Goal: Answer question/provide support: Share knowledge or assist other users

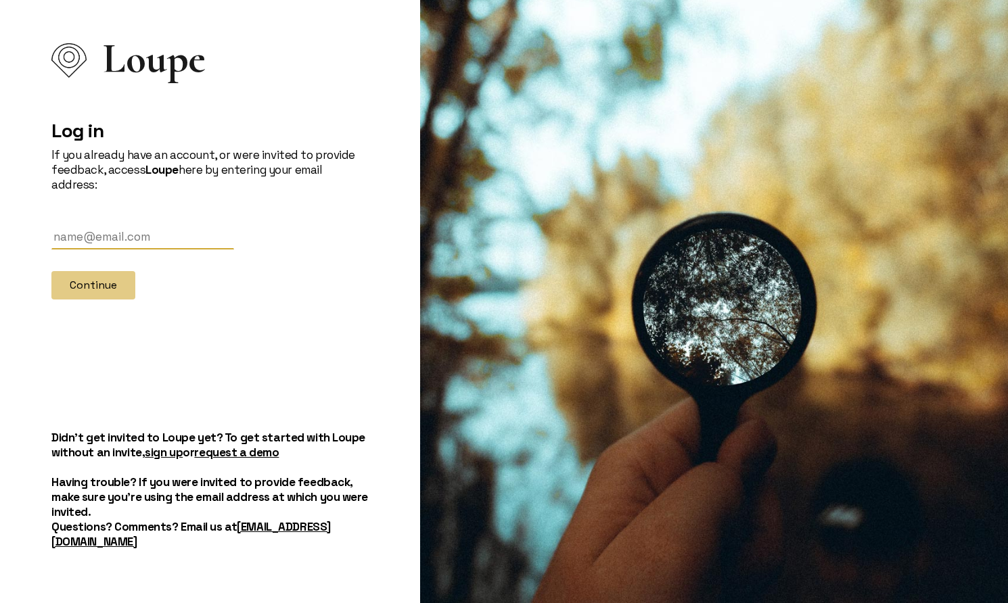
click at [83, 247] on input "text" at bounding box center [142, 237] width 183 height 25
type input "[EMAIL_ADDRESS][DOMAIN_NAME]"
click at [123, 286] on button "Continue" at bounding box center [93, 285] width 84 height 28
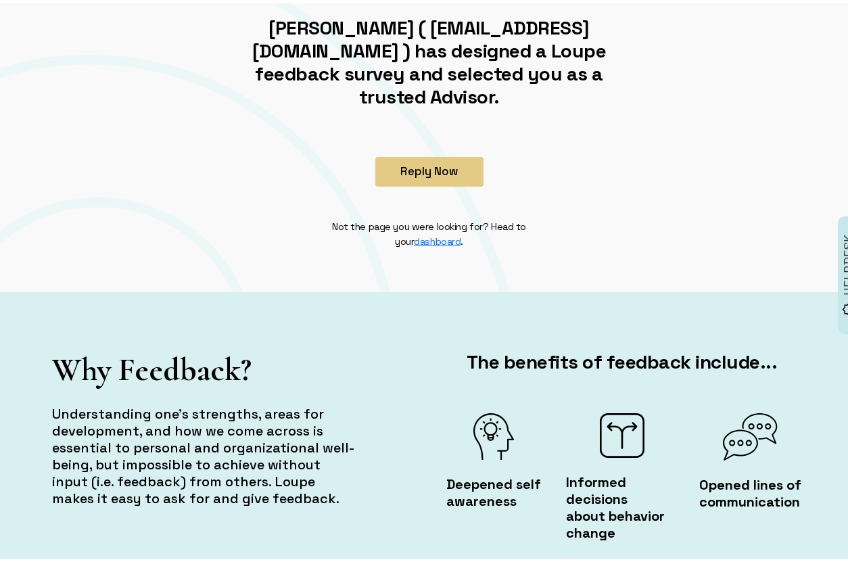
scroll to position [203, 0]
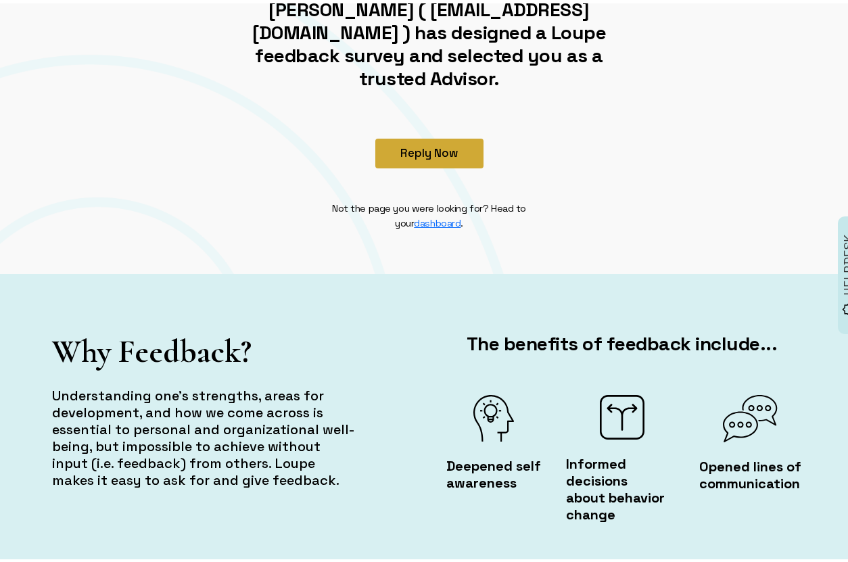
click at [427, 136] on button "Reply Now" at bounding box center [429, 150] width 108 height 30
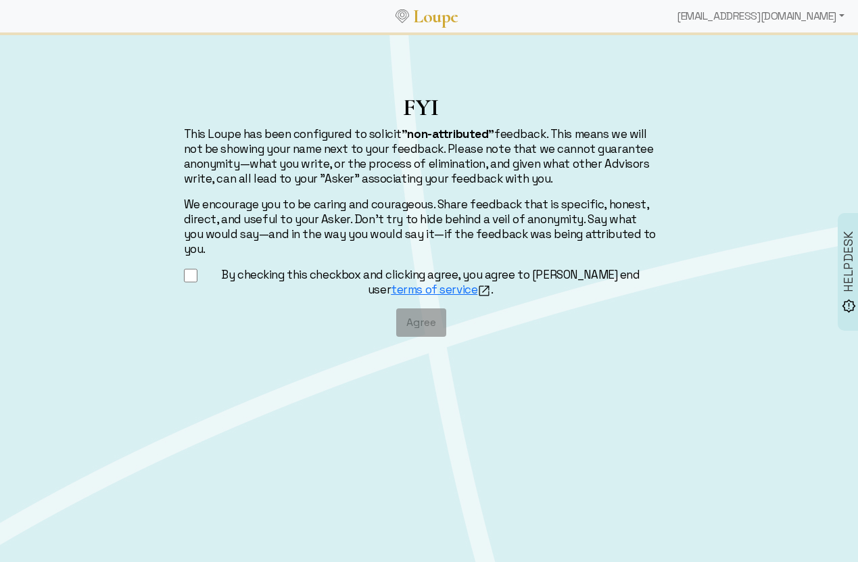
click at [195, 267] on input "By checking this checkbox and clicking agree, you agree to [PERSON_NAME] end us…" at bounding box center [191, 275] width 14 height 17
checkbox input "true"
click at [415, 308] on button "Agree" at bounding box center [421, 322] width 50 height 28
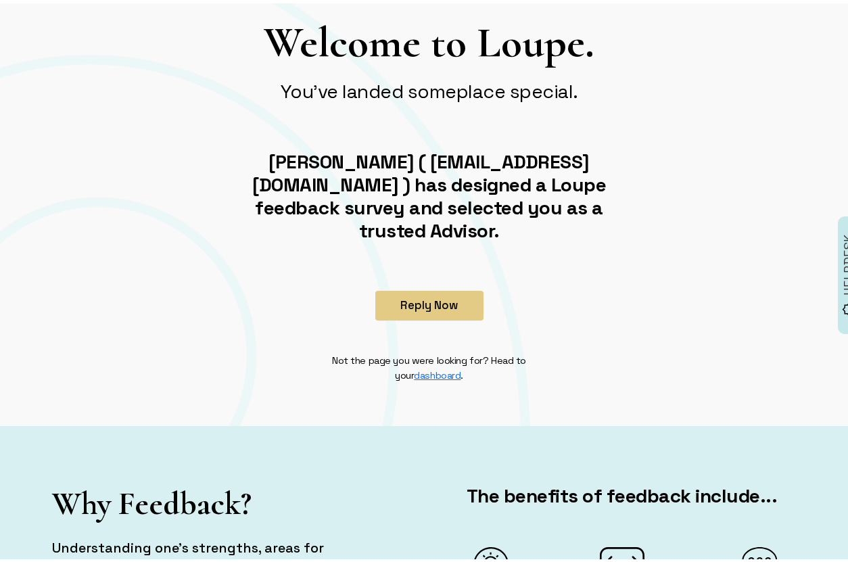
scroll to position [135, 0]
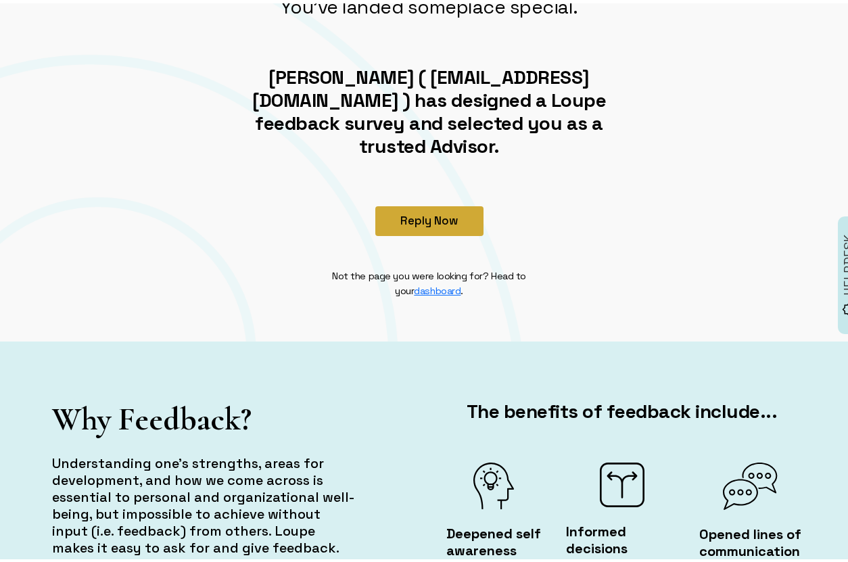
click at [452, 203] on button "Reply Now" at bounding box center [429, 218] width 108 height 30
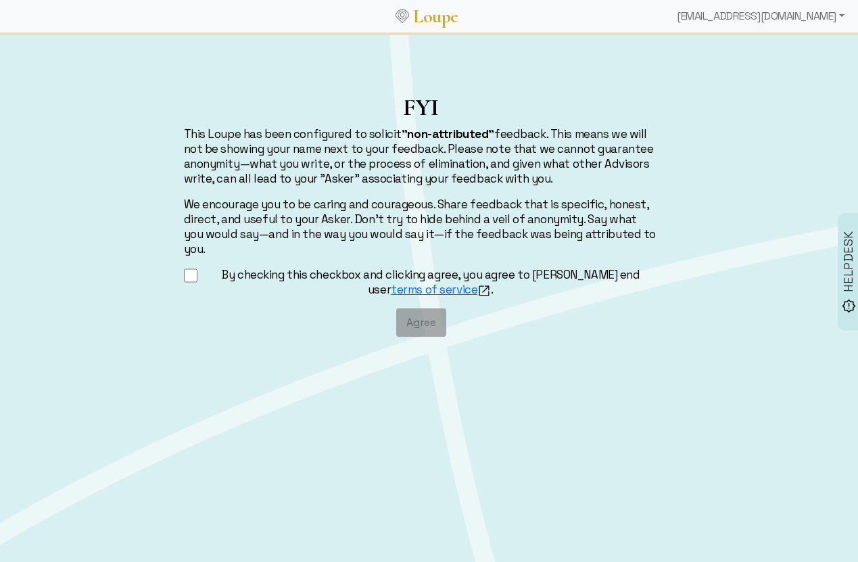
click at [191, 267] on input "By checking this checkbox and clicking agree, you agree to [PERSON_NAME] end us…" at bounding box center [191, 275] width 14 height 17
checkbox input "true"
click at [403, 312] on button "Agree" at bounding box center [421, 322] width 50 height 28
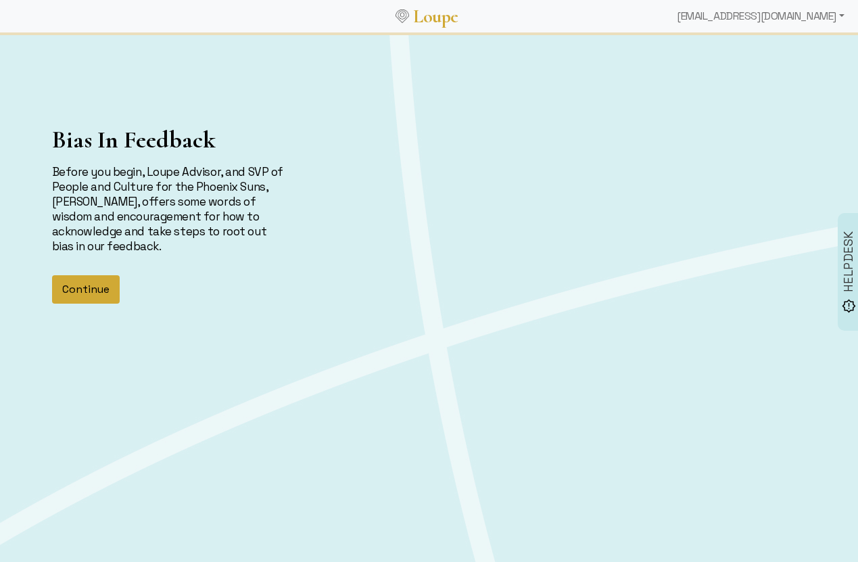
click at [64, 283] on button "Continue" at bounding box center [86, 289] width 68 height 28
click at [94, 37] on div "Bias In Feedback Before you begin, Loupe Advisor, and SVP of People and Culture…" at bounding box center [429, 259] width 858 height 450
click at [91, 294] on button "Continue" at bounding box center [86, 289] width 68 height 28
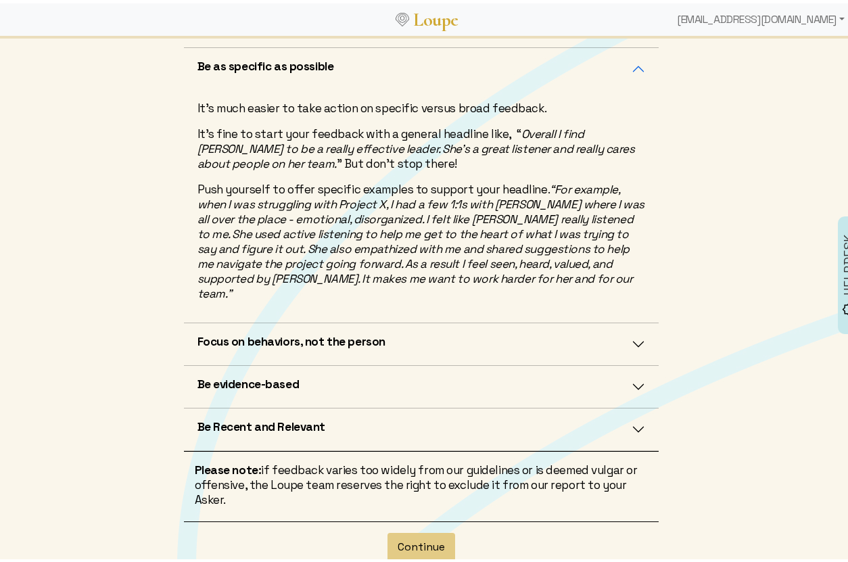
scroll to position [271, 0]
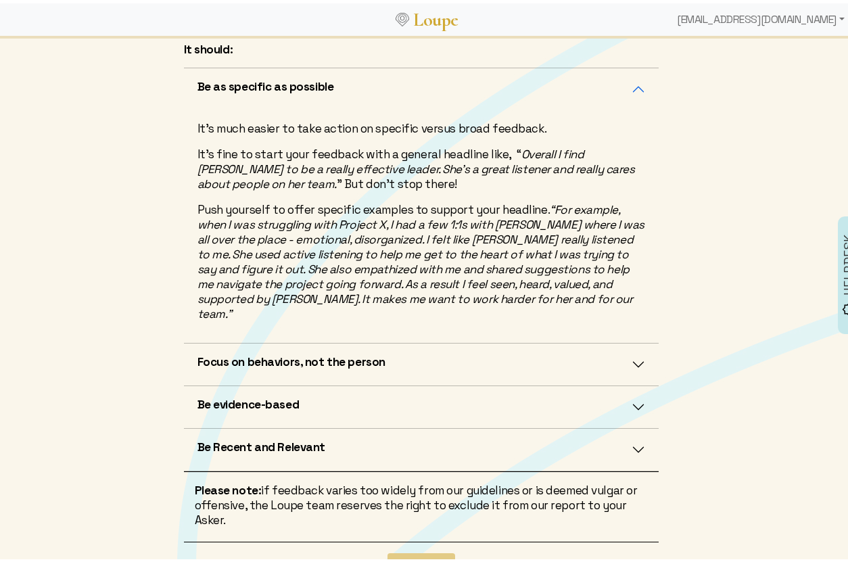
click at [633, 344] on button "Focus on behaviors, not the person" at bounding box center [421, 361] width 475 height 42
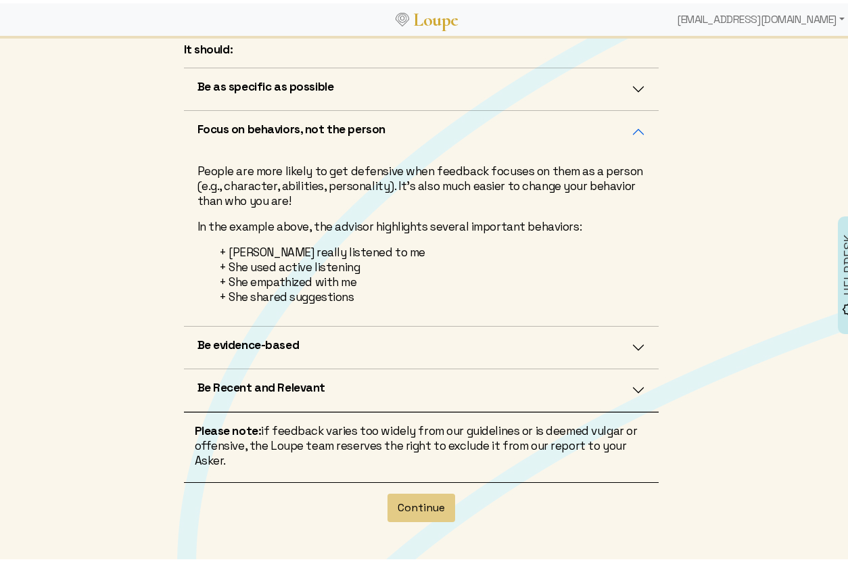
click at [636, 347] on button "Be evidence-based" at bounding box center [421, 344] width 475 height 42
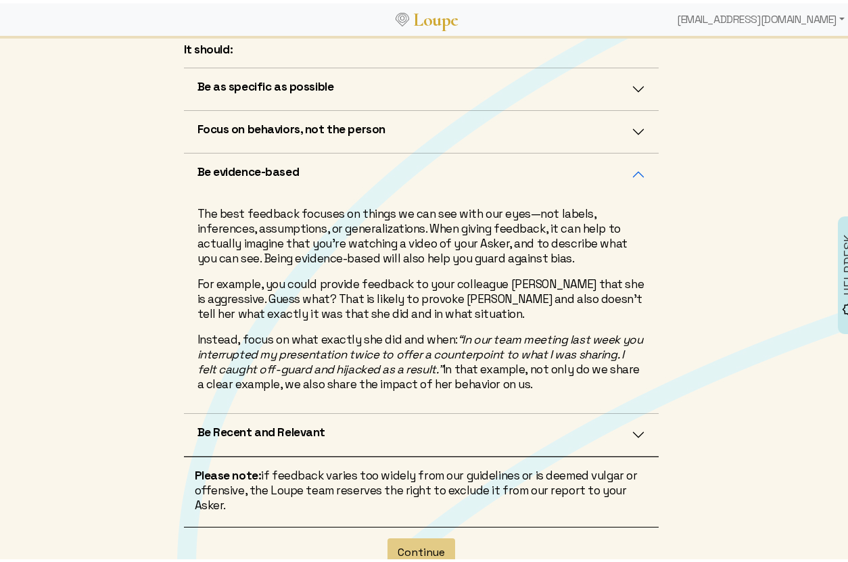
click at [634, 432] on button "Be Recent and Relevant" at bounding box center [421, 432] width 475 height 42
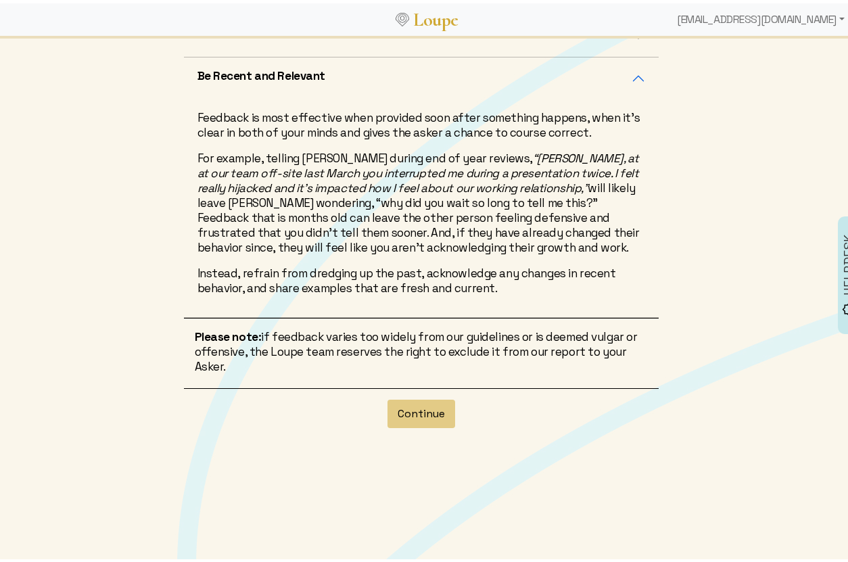
scroll to position [413, 0]
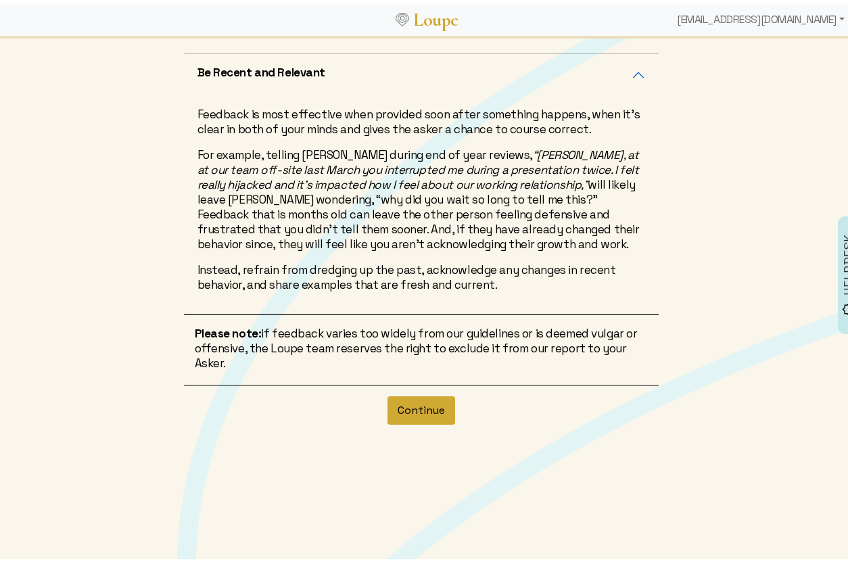
click at [416, 400] on button "Continue" at bounding box center [422, 407] width 68 height 28
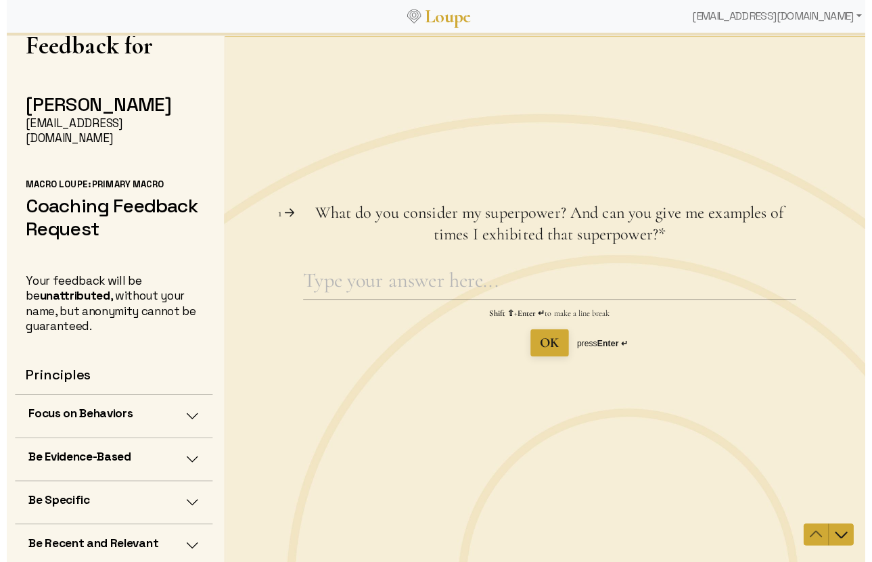
scroll to position [27, 0]
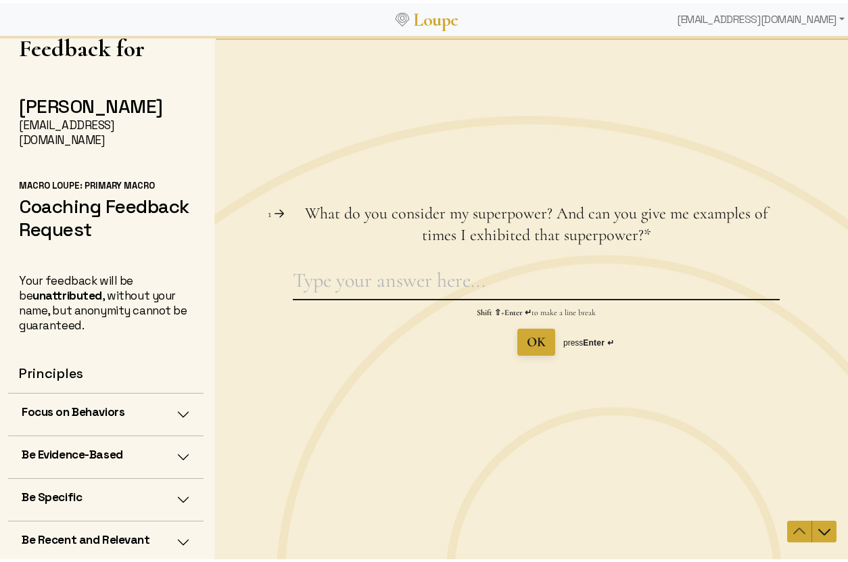
click at [348, 282] on textarea "What do you consider my superpower? And can you give me examples of times I exh…" at bounding box center [536, 282] width 487 height 31
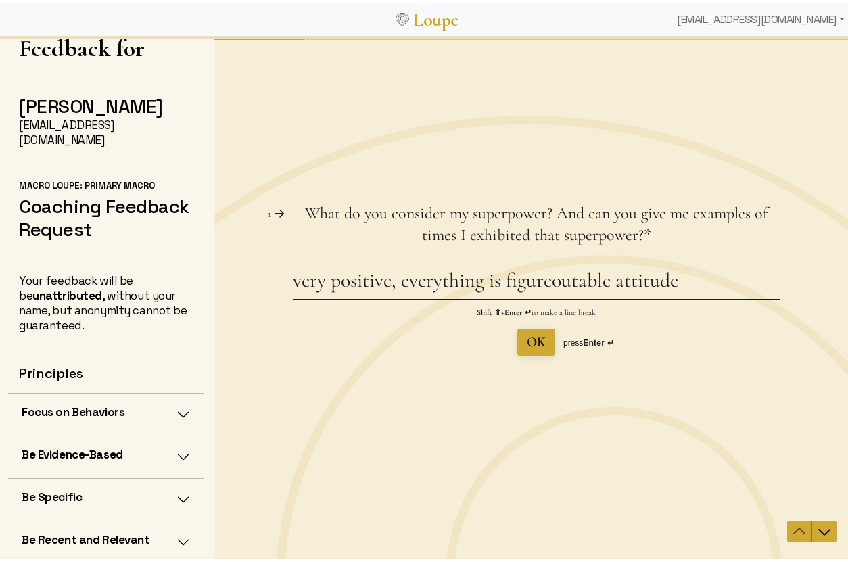
click at [490, 283] on textarea "very positive, everything is figureoutable attitude" at bounding box center [536, 282] width 487 height 31
click at [485, 283] on textarea "very positive, everything is figureoutable attitude" at bounding box center [536, 282] width 487 height 31
click at [507, 284] on textarea "very positive, everything-is figureoutable attitude" at bounding box center [536, 282] width 487 height 31
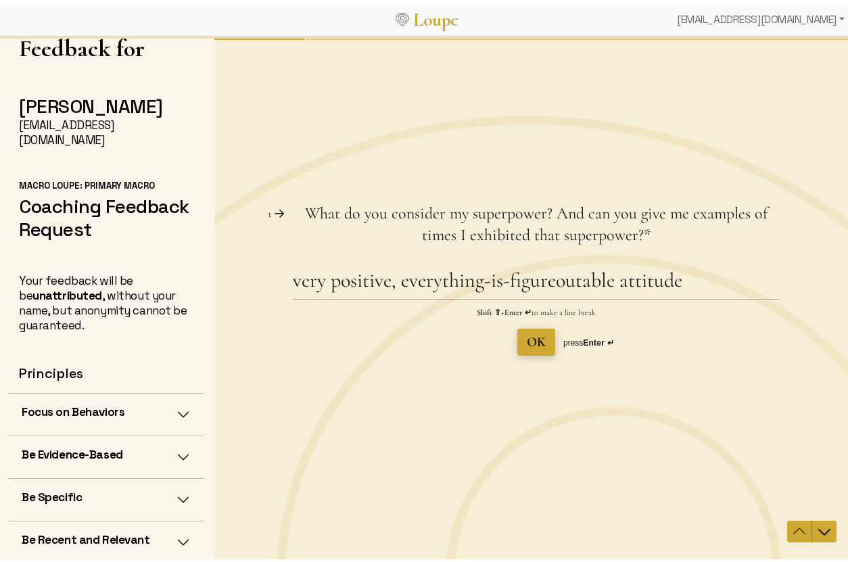
click at [532, 344] on span "OK" at bounding box center [536, 341] width 19 height 16
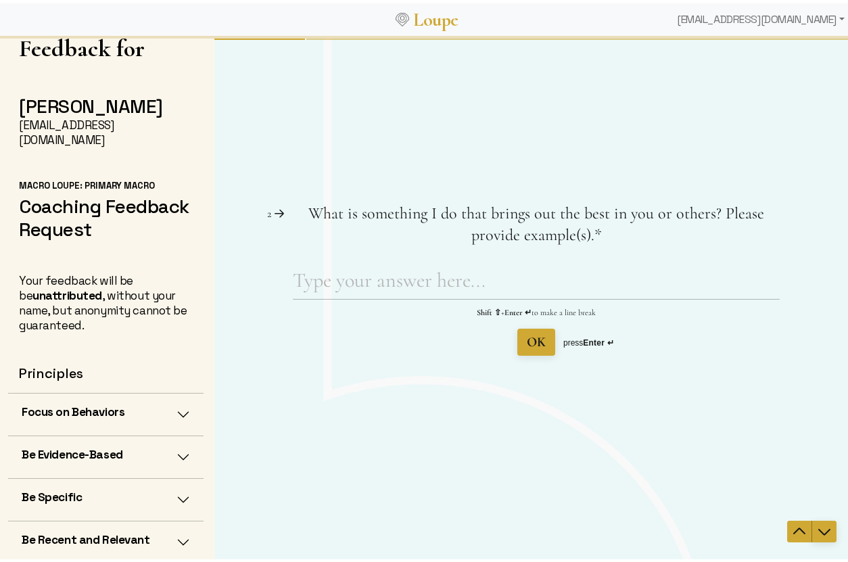
click at [827, 527] on span "Navigate to next question" at bounding box center [824, 531] width 24 height 16
click at [791, 532] on icon "Navigate to previous question" at bounding box center [799, 531] width 16 height 16
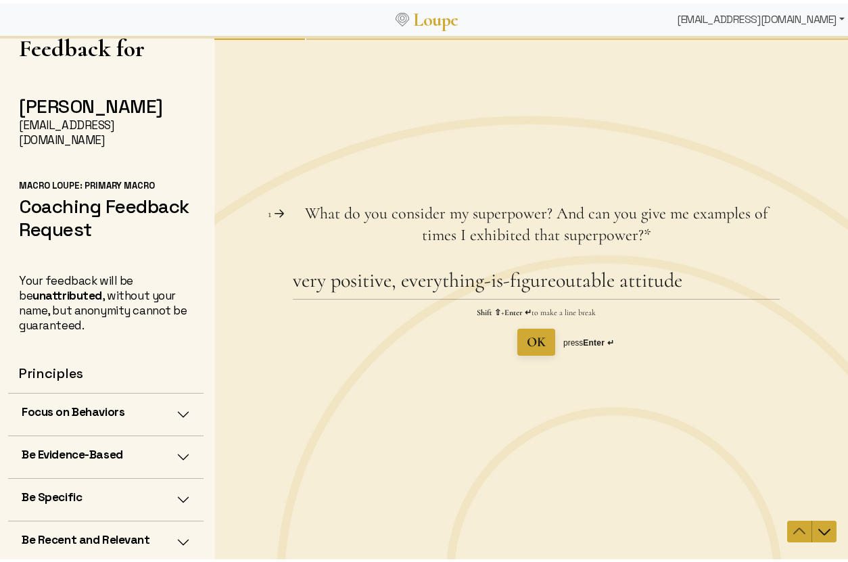
click at [835, 20] on div "[EMAIL_ADDRESS][DOMAIN_NAME]" at bounding box center [761, 16] width 179 height 27
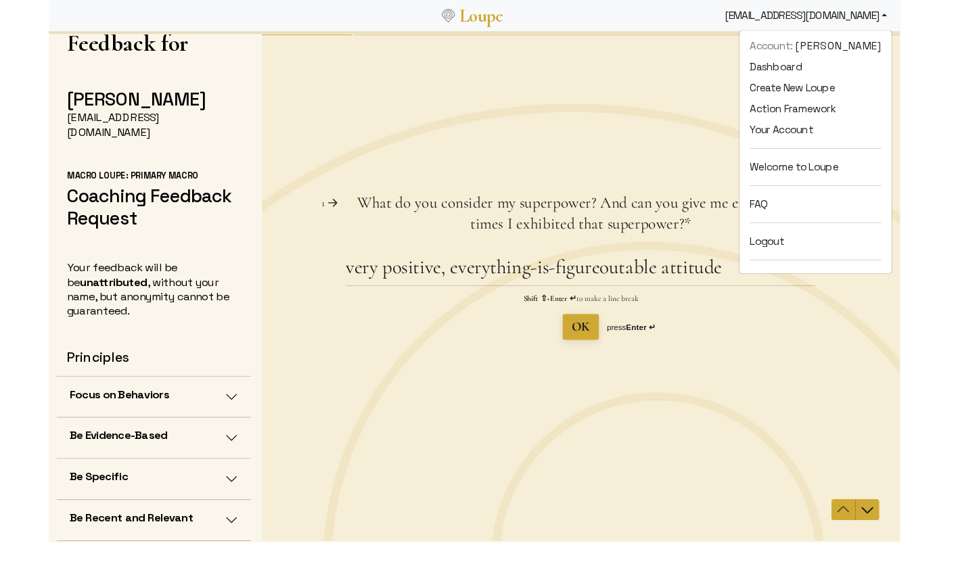
scroll to position [4, 0]
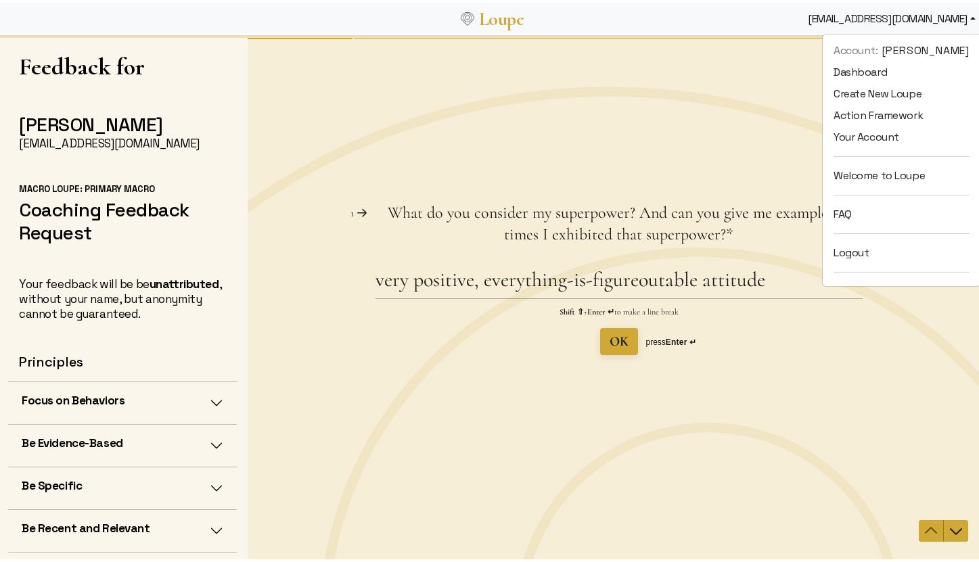
click at [747, 421] on div "Question 1 1 What do you consider my superpower? And can you give me examples o…" at bounding box center [618, 300] width 742 height 527
click at [419, 325] on div "very positive, everything-is-figureoutable attitude Shift ⇧ + Enter ↵ to make a…" at bounding box center [618, 311] width 487 height 88
click at [751, 288] on textarea "very positive, everything-is-figureoutable attitude" at bounding box center [618, 282] width 487 height 31
click at [766, 281] on textarea "very positive, everything-is-figureoutable attitude" at bounding box center [618, 282] width 487 height 31
click at [733, 223] on span "What do you consider my superpower? And can you give me examples of times I exh…" at bounding box center [618, 223] width 487 height 43
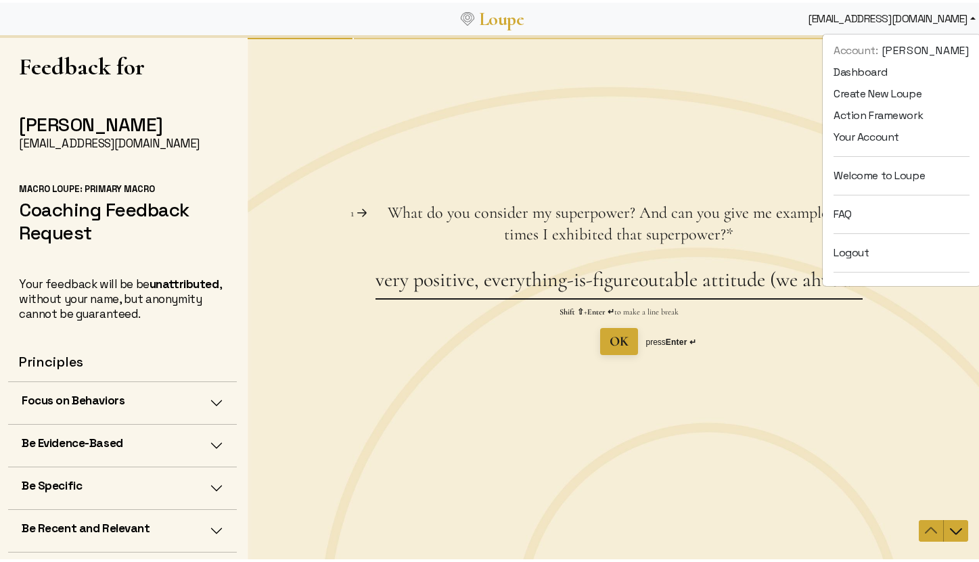
click at [795, 282] on textarea "very positive, everything-is-figureoutable attitude (we ahve a" at bounding box center [618, 282] width 487 height 31
click at [802, 285] on textarea "very positive, everything-is-figureoutable attitude (we ahve a" at bounding box center [618, 282] width 487 height 31
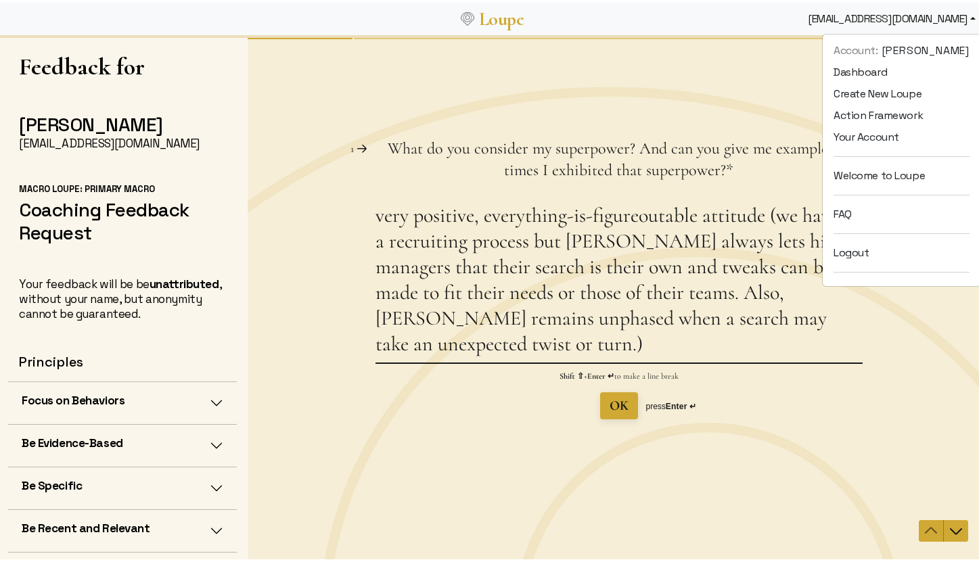
click at [788, 218] on textarea "very positive, everything-is-figureoutable attitude (we have a a recruiting pro…" at bounding box center [618, 283] width 487 height 160
click at [616, 295] on textarea "very positive, everything-is-figureoutable attitude (We have a a recruiting pro…" at bounding box center [618, 283] width 487 height 160
click at [433, 266] on textarea "very positive, everything-is-figureoutable attitude (We have a a recruiting pro…" at bounding box center [618, 283] width 487 height 160
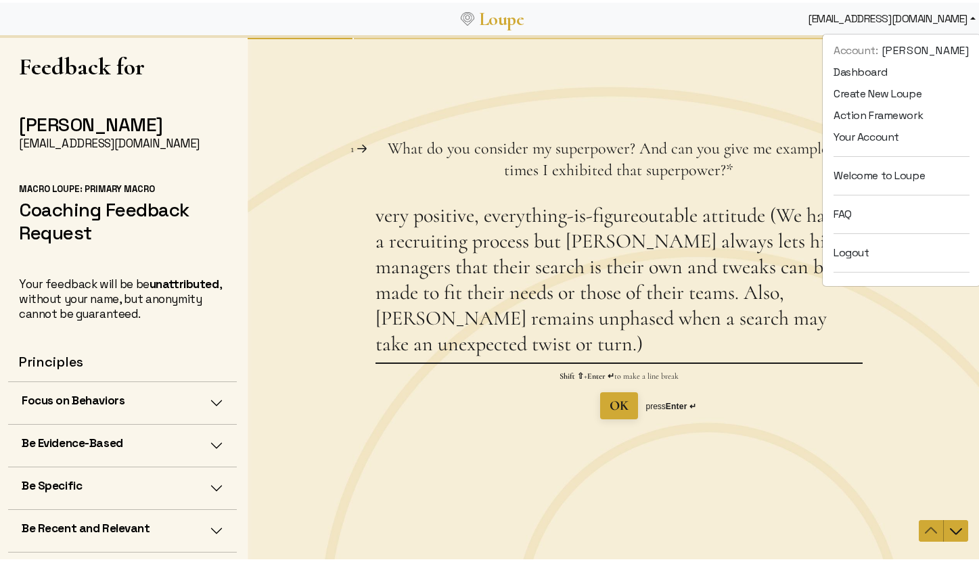
click at [433, 266] on textarea "very positive, everything-is-figureoutable attitude (We have a a recruiting pro…" at bounding box center [618, 283] width 487 height 160
click at [439, 268] on textarea "very positive, everything-is-figureoutable attitude (We have a a recruiting pro…" at bounding box center [618, 283] width 487 height 160
drag, startPoint x: 446, startPoint y: 271, endPoint x: 411, endPoint y: 271, distance: 35.8
click at [411, 271] on textarea "very positive, everything-is-figureoutable attitude (We have a a recruiting pro…" at bounding box center [618, 283] width 487 height 160
click at [524, 267] on textarea "very positive, everything-is-figureoutable attitude (We have a a recruiting pro…" at bounding box center [618, 283] width 487 height 160
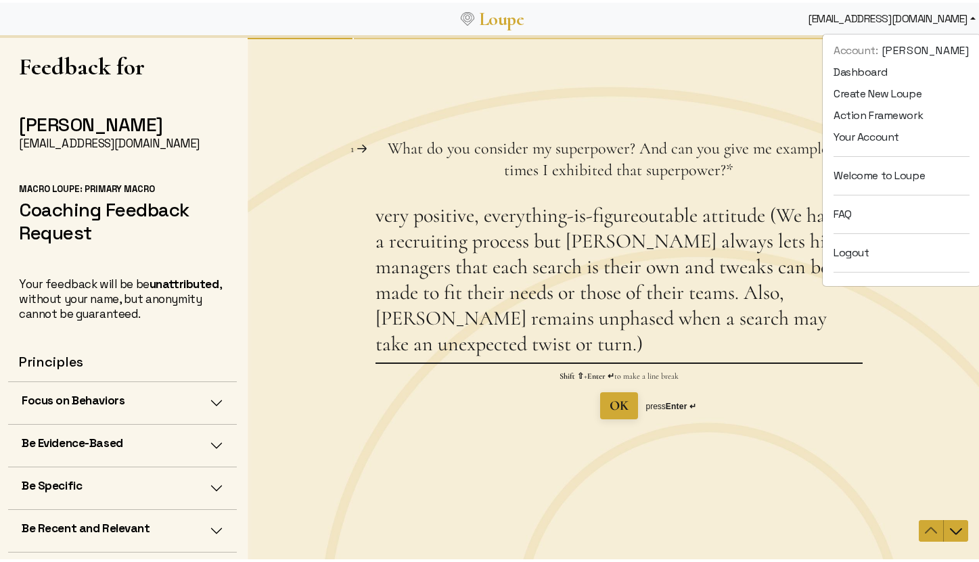
click at [524, 267] on textarea "very positive, everything-is-figureoutable attitude (We have a a recruiting pro…" at bounding box center [618, 283] width 487 height 160
click at [731, 333] on textarea "very positive, everything-is-figureoutable attitude (We have a a recruiting pro…" at bounding box center [618, 283] width 487 height 160
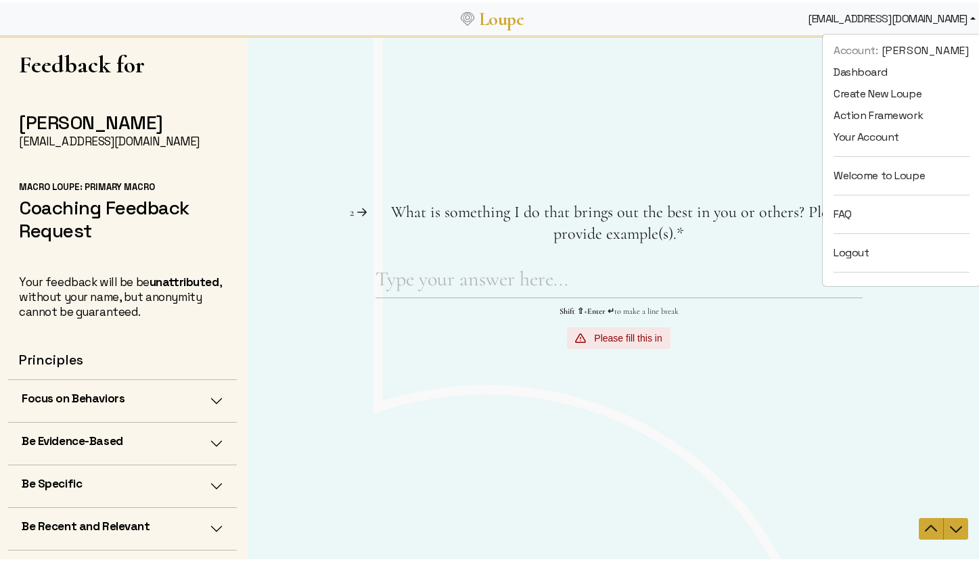
scroll to position [0, 0]
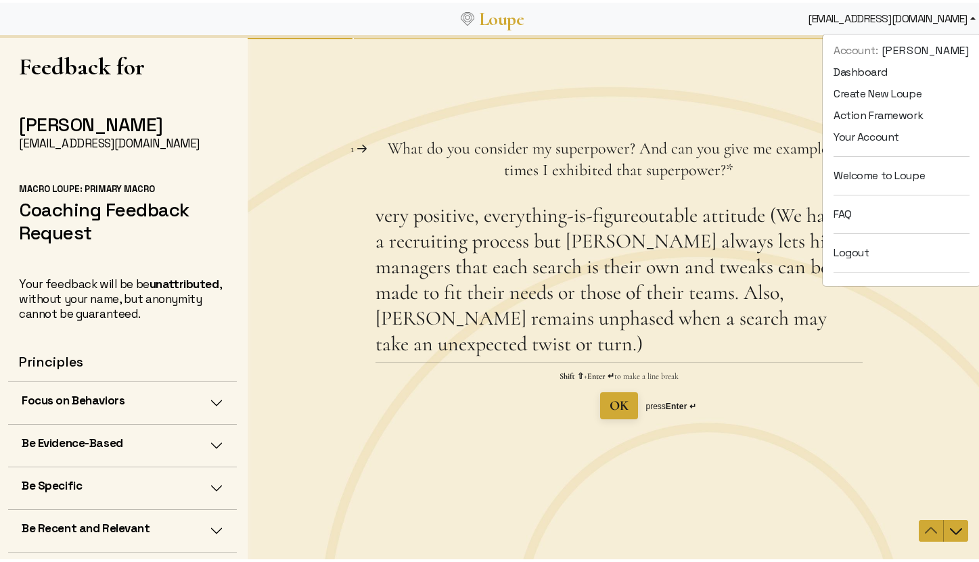
click at [753, 39] on div "Question 1 1 What do you consider my superpower? And can you give me examples o…" at bounding box center [618, 300] width 742 height 527
click at [822, 44] on li "Account: [PERSON_NAME]" at bounding box center [901, 48] width 158 height 22
click at [832, 18] on div "[EMAIL_ADDRESS][DOMAIN_NAME]" at bounding box center [891, 16] width 179 height 27
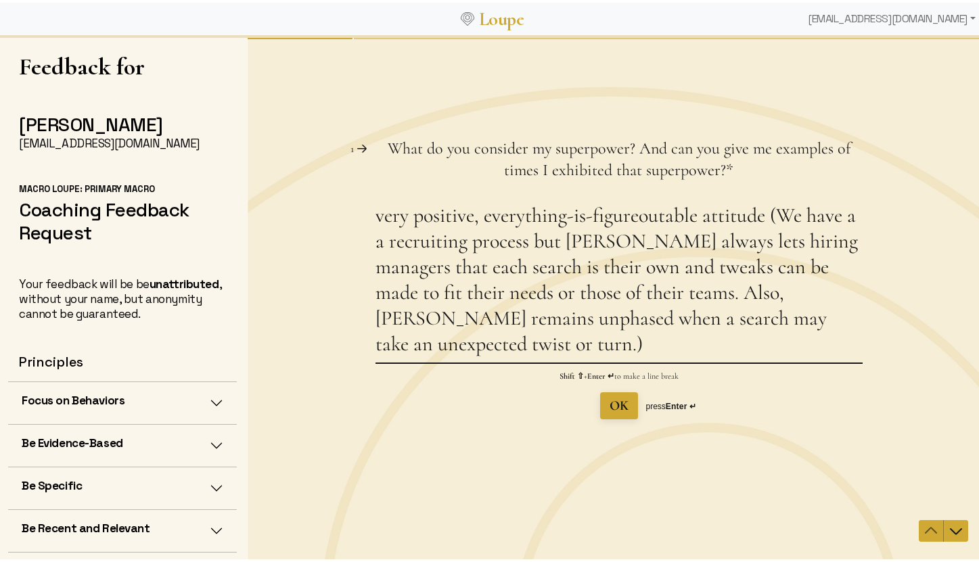
click at [407, 348] on textarea "very positive, everything-is-figureoutable attitude (We have a a recruiting pro…" at bounding box center [618, 283] width 487 height 160
click at [760, 221] on textarea "very positive, everything-is-figureoutable attitude (We have a a recruiting pro…" at bounding box center [618, 283] width 487 height 160
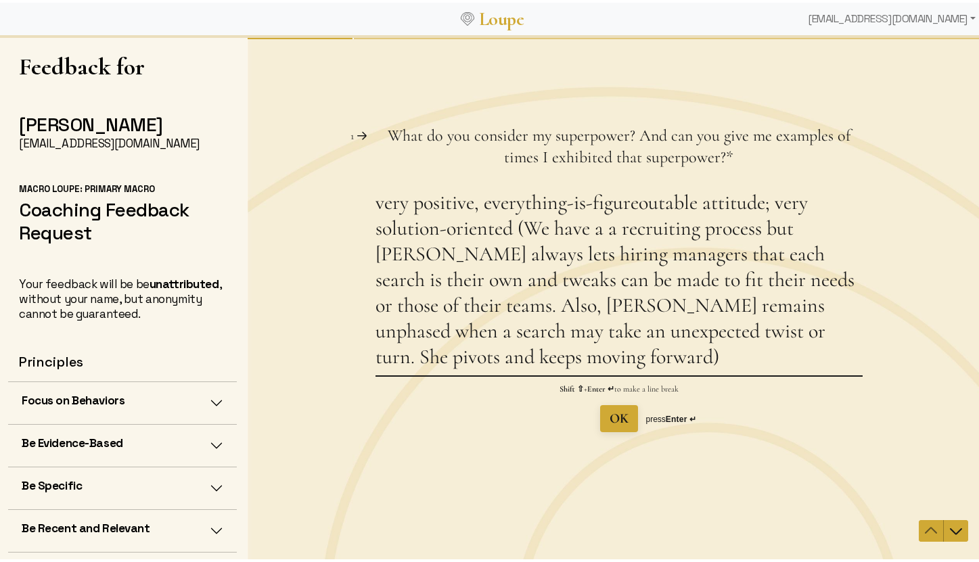
type textarea "very positive, everything-is-figureoutable attitude; very solution-oriented (We…"
click at [619, 418] on span "OK" at bounding box center [618, 419] width 19 height 16
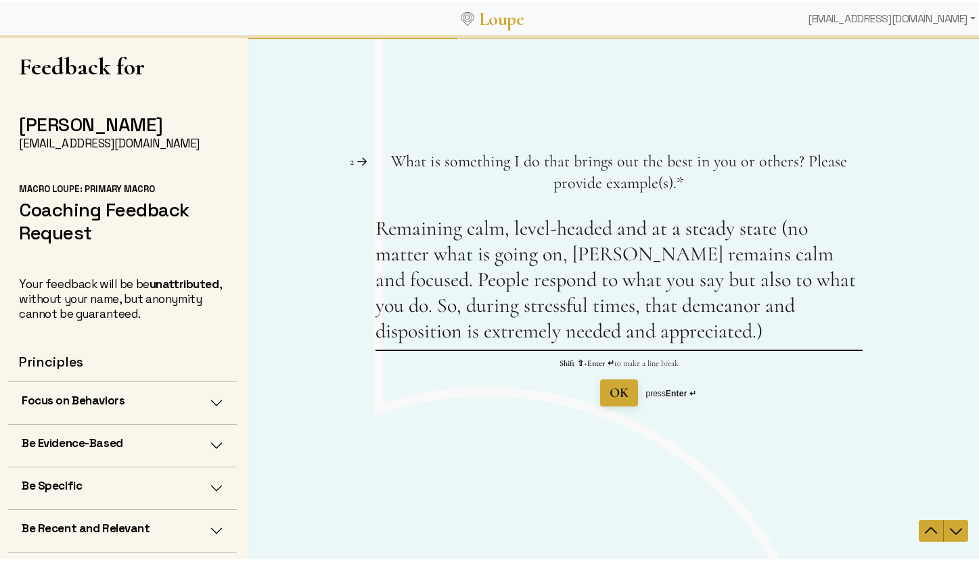
click at [795, 225] on textarea "Remaining calm, level-headed and at a steady state (no matter what is going on,…" at bounding box center [618, 283] width 487 height 134
click at [642, 335] on textarea "Remaining calm, level-headed and at a steady state (No matter what is going on,…" at bounding box center [618, 283] width 487 height 134
click at [528, 329] on textarea "Remaining calm, level-headed and at a steady state (No matter what is going on,…" at bounding box center [618, 283] width 487 height 134
drag, startPoint x: 607, startPoint y: 331, endPoint x: 628, endPoint y: 338, distance: 22.2
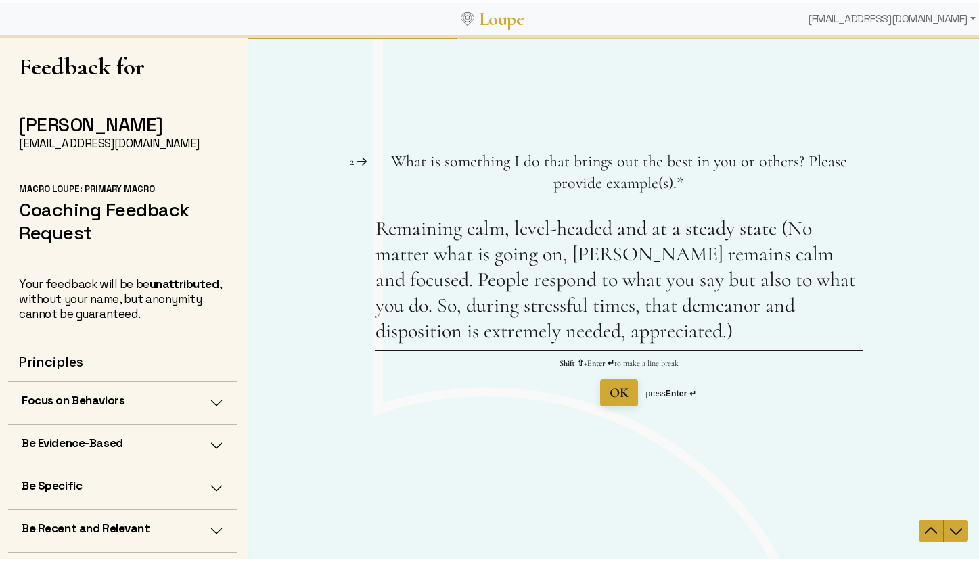
click at [607, 331] on textarea "Remaining calm, level-headed and at a steady state (No matter what is going on,…" at bounding box center [618, 283] width 487 height 134
type textarea "Remaining calm, level-headed and at a steady state (No matter what is going on,…"
click at [801, 388] on div "OK press Enter ↵" at bounding box center [618, 392] width 487 height 27
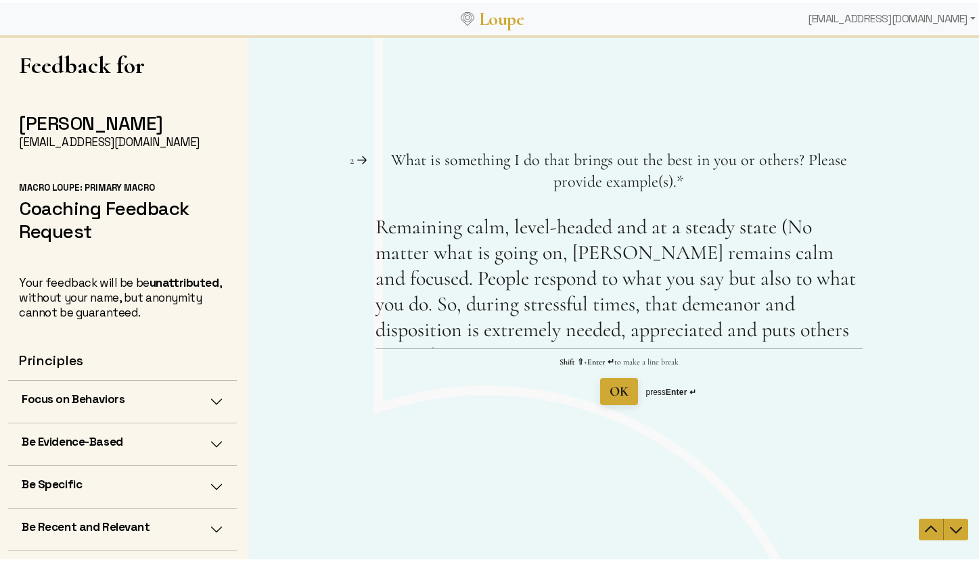
scroll to position [2, 0]
click at [847, 528] on icon "Navigate to next question" at bounding box center [955, 529] width 16 height 16
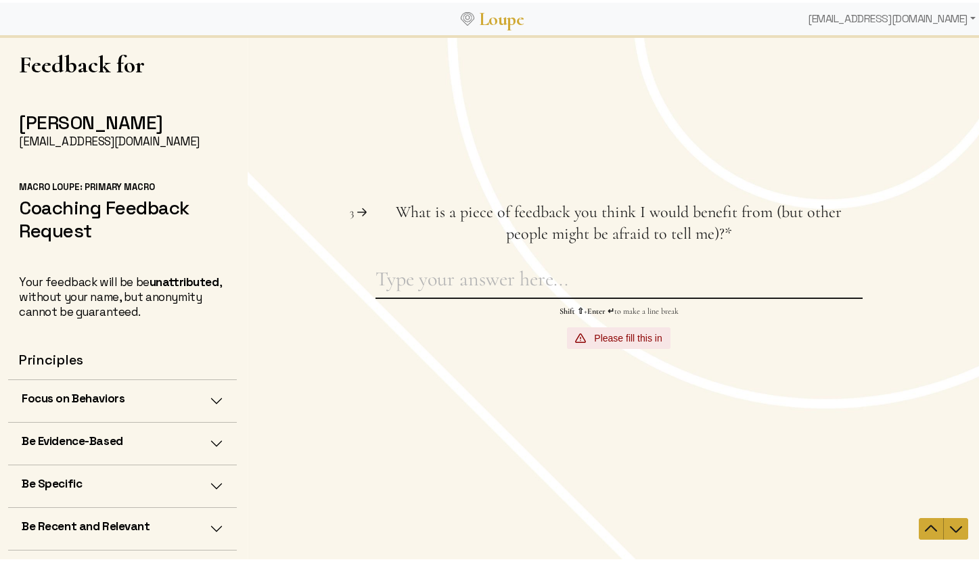
scroll to position [0, 0]
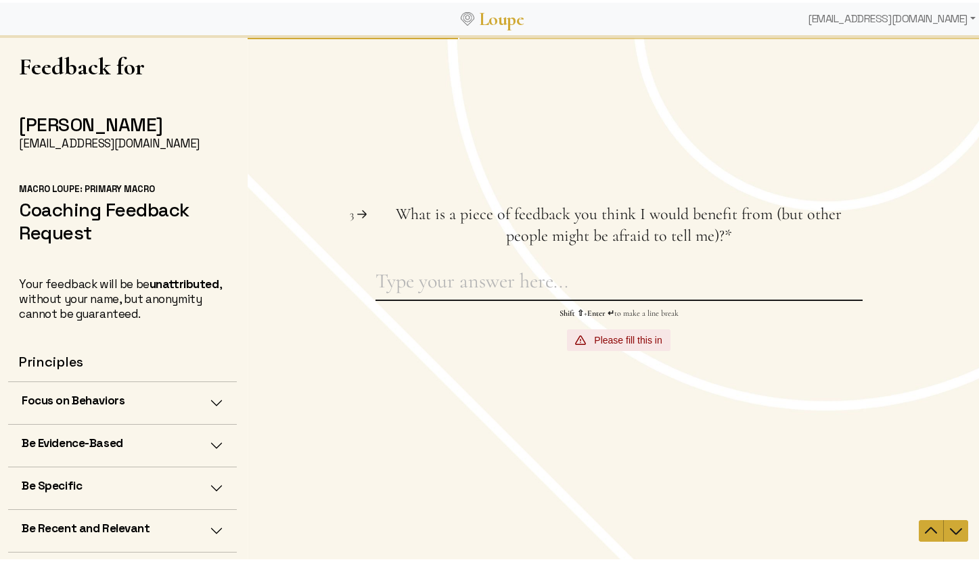
click at [400, 278] on textarea "What is a piece of feedback you think I would benefit from (but other people mi…" at bounding box center [618, 284] width 487 height 31
type textarea "N"
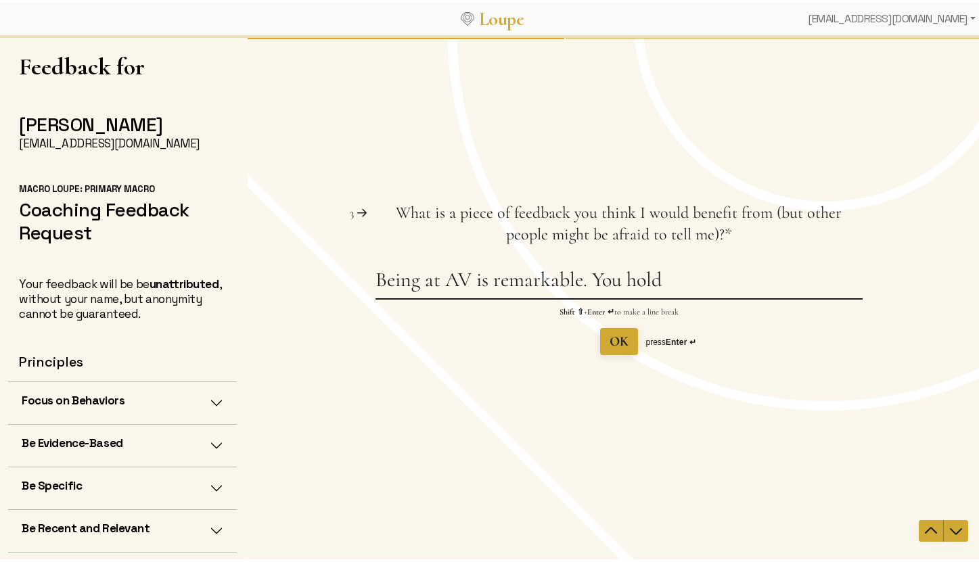
drag, startPoint x: 464, startPoint y: 277, endPoint x: 551, endPoint y: 277, distance: 87.3
click at [465, 277] on textarea "Being at AV is remarkable. You hold" at bounding box center [618, 282] width 487 height 31
drag, startPoint x: 840, startPoint y: 269, endPoint x: 873, endPoint y: 269, distance: 33.1
click at [841, 269] on textarea "Being at AV for nearly 14 or 15 years is remarkable. You hold" at bounding box center [618, 282] width 487 height 31
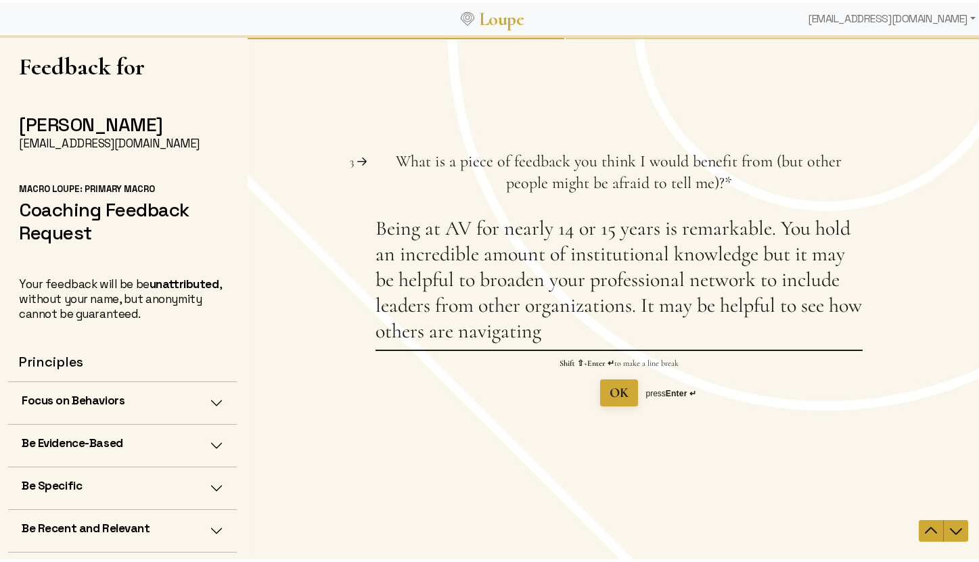
click at [625, 310] on textarea "Being at AV for nearly 14 or 15 years is remarkable. You hold an incredible amo…" at bounding box center [618, 283] width 487 height 134
drag, startPoint x: 633, startPoint y: 328, endPoint x: 578, endPoint y: 334, distance: 55.1
click at [578, 334] on textarea "Being at AV for nearly 14 or 15 years is remarkable. You hold an incredible amo…" at bounding box center [618, 283] width 487 height 134
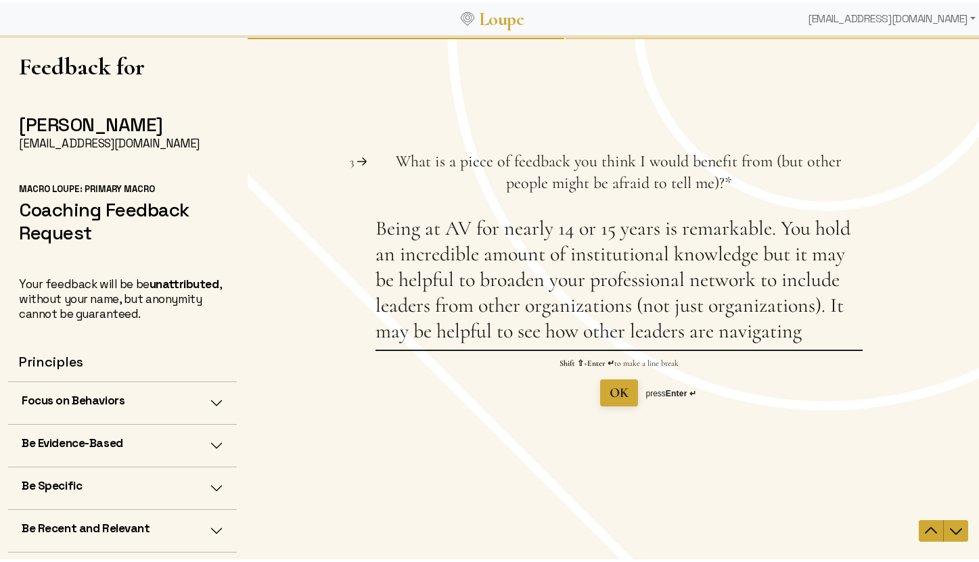
drag, startPoint x: 805, startPoint y: 333, endPoint x: 835, endPoint y: 342, distance: 31.0
click at [805, 334] on textarea "Being at AV for nearly 14 or 15 years is remarkable. You hold an incredible amo…" at bounding box center [618, 283] width 487 height 134
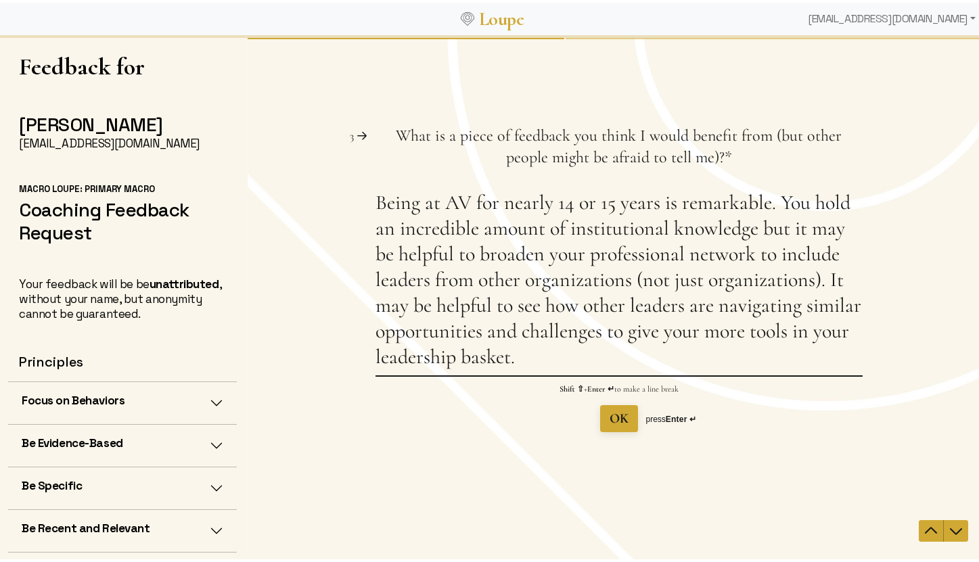
click at [780, 284] on textarea "Being at AV for nearly 14 or 15 years is remarkable. You hold an incredible amo…" at bounding box center [618, 282] width 487 height 185
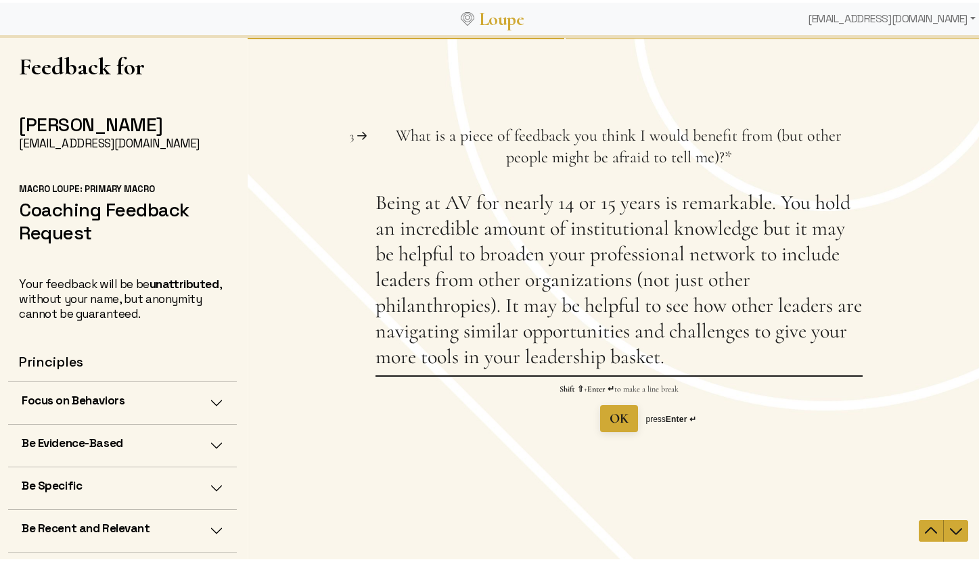
click at [403, 359] on textarea "Being at AV for nearly 14 or 15 years is remarkable. You hold an incredible amo…" at bounding box center [618, 282] width 487 height 185
type textarea "Being at AV for nearly 14 or 15 years is remarkable. You hold an incredible amo…"
click at [609, 421] on span "OK" at bounding box center [618, 419] width 19 height 16
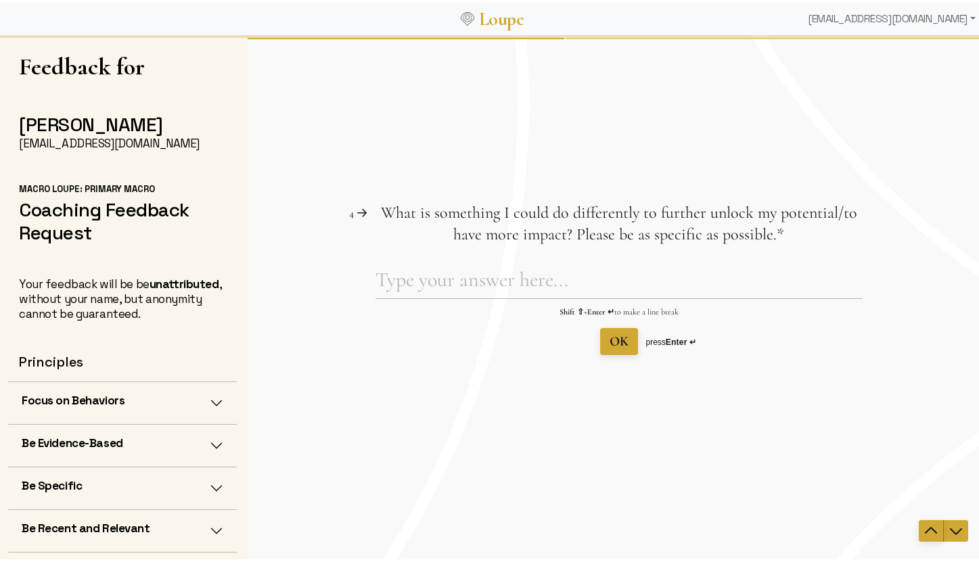
click at [847, 530] on icon "Navigate to previous question" at bounding box center [930, 531] width 16 height 16
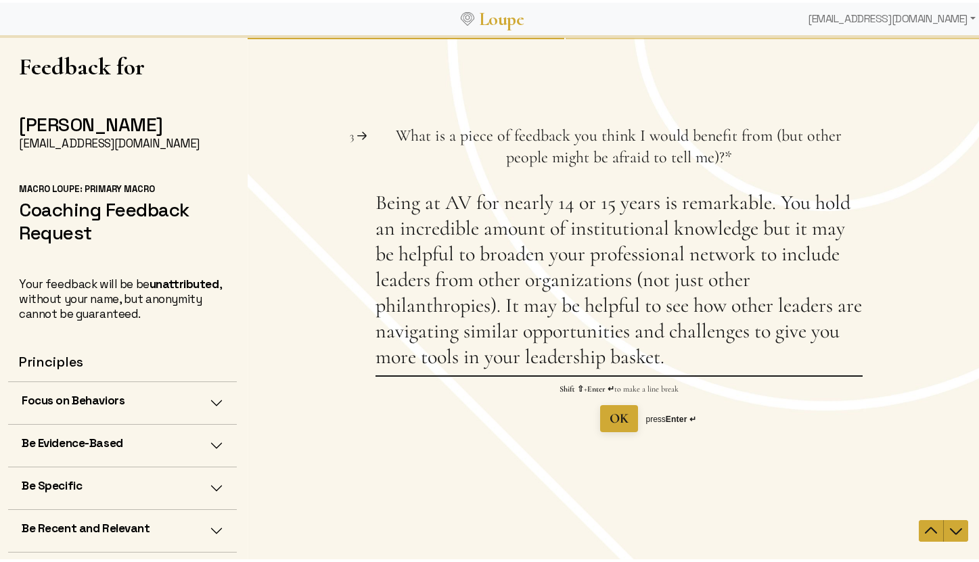
drag, startPoint x: 708, startPoint y: 360, endPoint x: 372, endPoint y: 212, distance: 367.3
click at [375, 212] on textarea "Being at AV for nearly 14 or 15 years is remarkable. You hold an incredible amo…" at bounding box center [618, 282] width 487 height 185
click at [847, 524] on icon "Navigate to next question" at bounding box center [955, 531] width 16 height 16
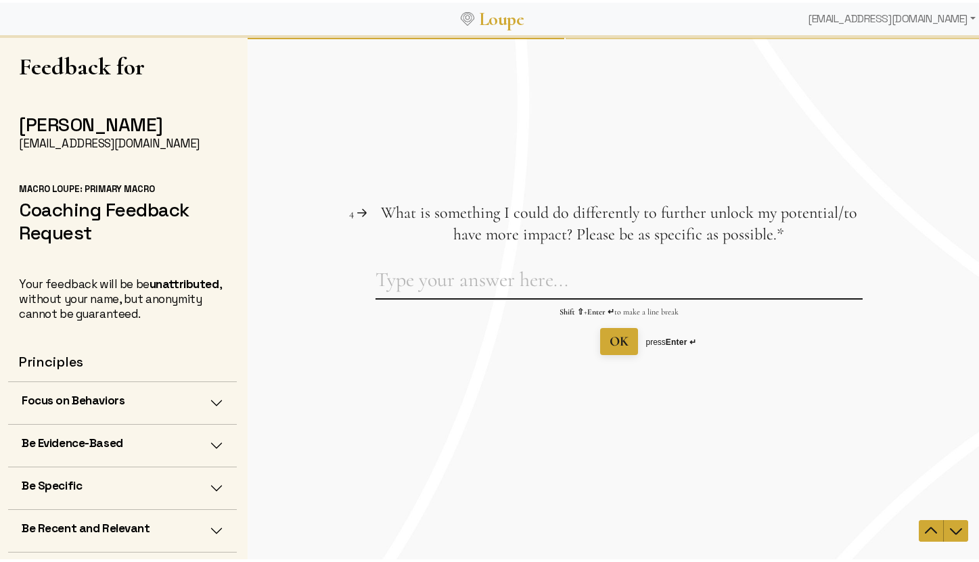
paste textarea "Being at AV for nearly 14 or 15 years is remarkable. You hold an incredible amo…"
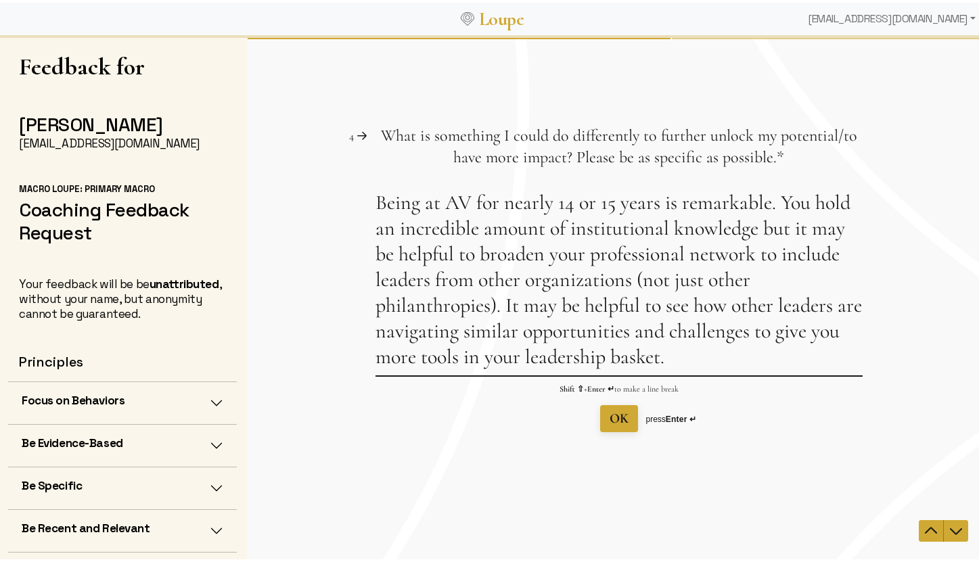
drag, startPoint x: 539, startPoint y: 256, endPoint x: 375, endPoint y: 208, distance: 171.0
click at [375, 208] on textarea "Being at AV for nearly 14 or 15 years is remarkable. You hold an incredible amo…" at bounding box center [618, 282] width 487 height 185
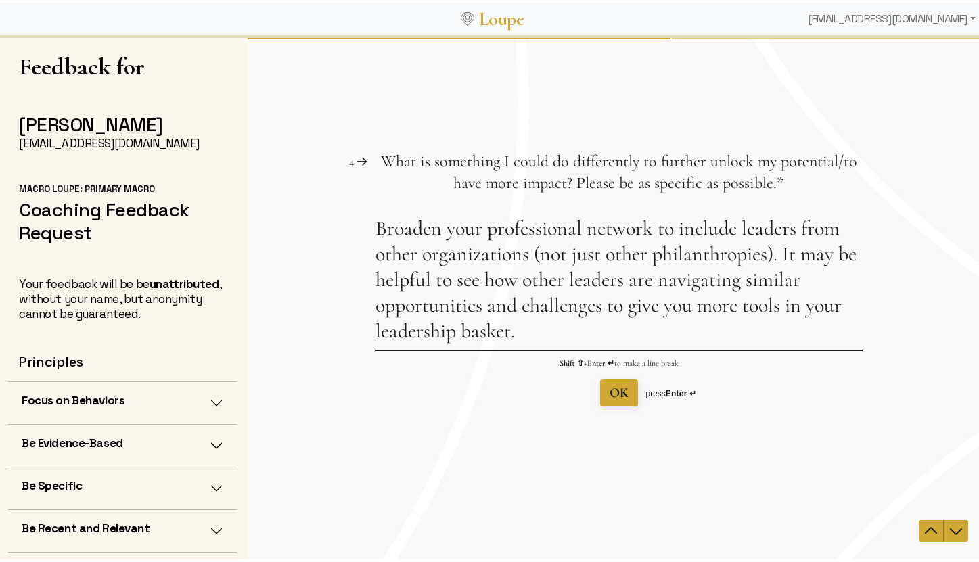
click at [377, 224] on textarea "Broaden your professional network to include leaders from other organizations (…" at bounding box center [618, 283] width 487 height 134
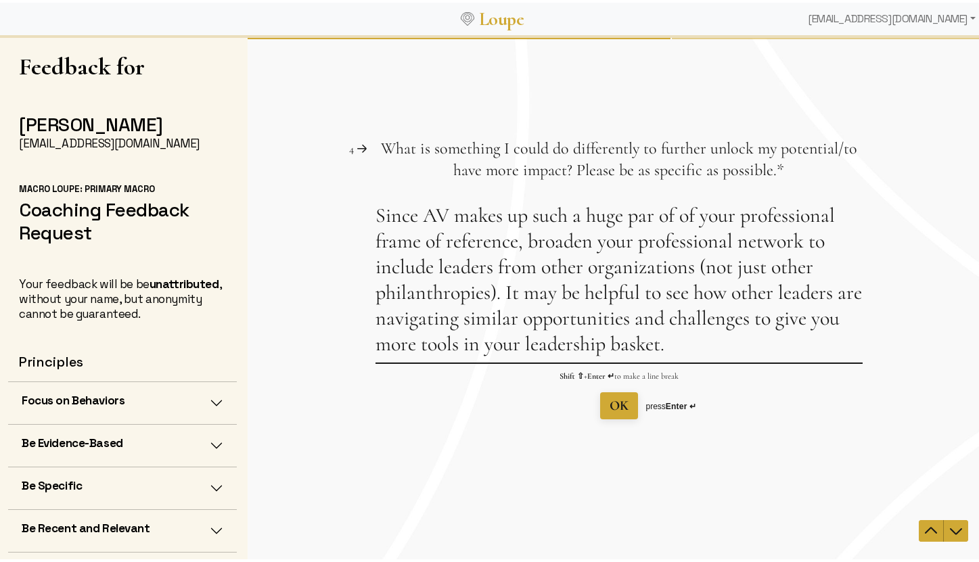
drag, startPoint x: 584, startPoint y: 243, endPoint x: 636, endPoint y: 239, distance: 52.2
click at [584, 243] on textarea "Since AV makes up such a huge par of of your professional frame of reference, b…" at bounding box center [618, 283] width 487 height 160
click at [491, 296] on textarea "Since AV makes up such a huge par of of your professional frame of reference, b…" at bounding box center [618, 283] width 487 height 160
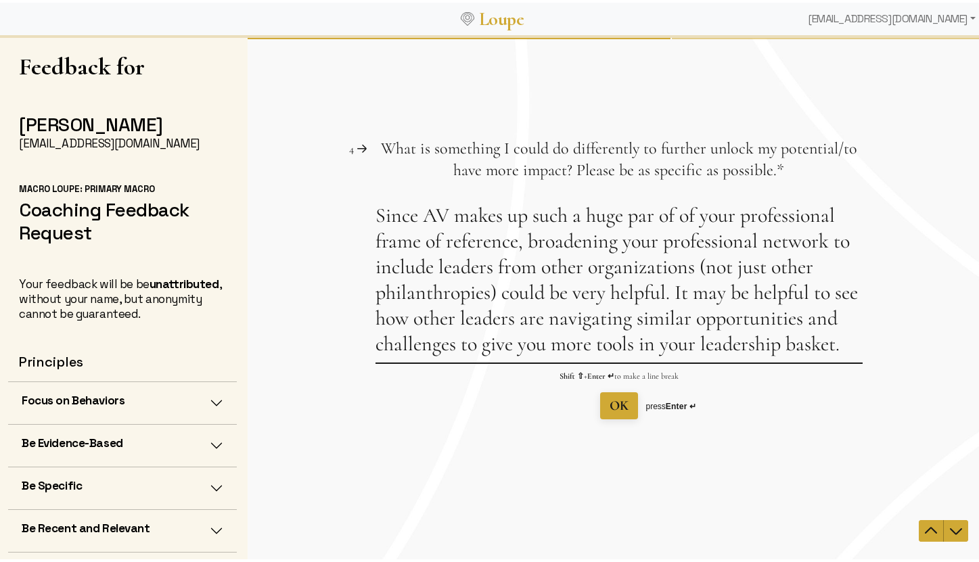
drag, startPoint x: 407, startPoint y: 319, endPoint x: 674, endPoint y: 293, distance: 268.4
click at [674, 293] on textarea "Since AV makes up such a huge par of of your professional frame of reference, b…" at bounding box center [618, 283] width 487 height 160
click at [452, 321] on textarea "Since AV makes up such a huge par of of your professional frame of reference, b…" at bounding box center [618, 283] width 487 height 160
click at [444, 322] on textarea "Since AV makes up such a huge par of of your professional frame of reference, b…" at bounding box center [618, 283] width 487 height 160
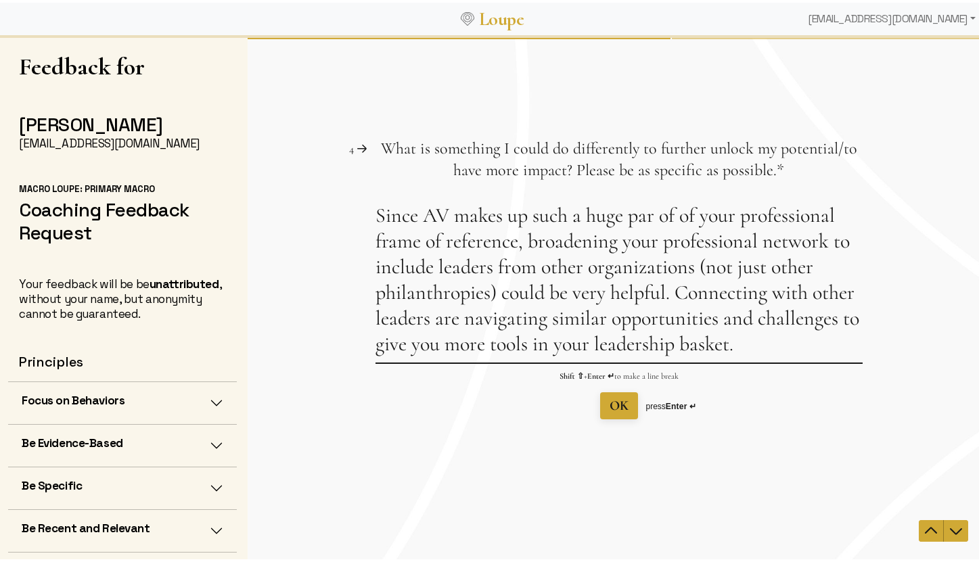
click at [444, 322] on textarea "Since AV makes up such a huge par of of your professional frame of reference, b…" at bounding box center [618, 283] width 487 height 160
click at [806, 318] on textarea "Since AV makes up such a huge par of of your professional frame of reference, b…" at bounding box center [618, 283] width 487 height 160
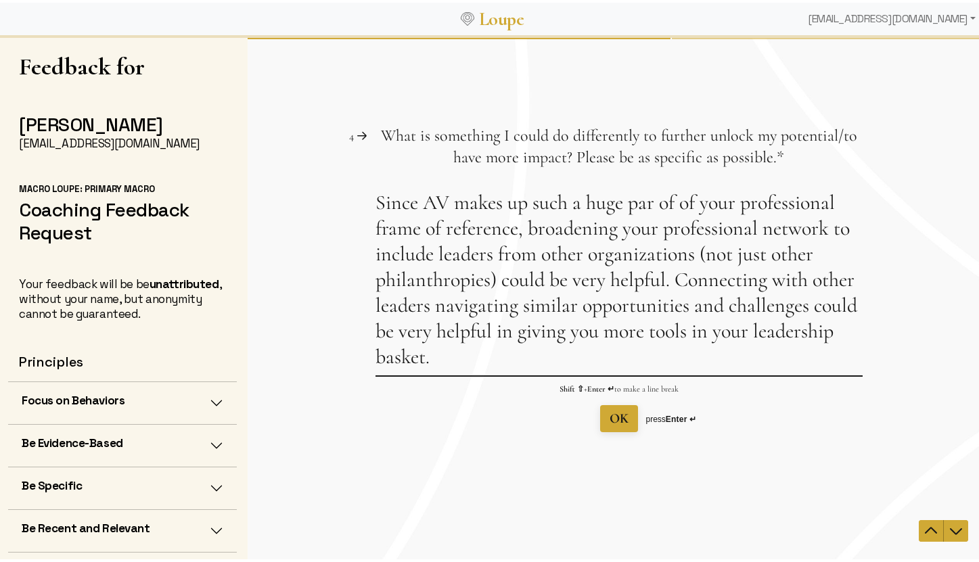
click at [686, 202] on textarea "Since AV makes up such a huge par of of your professional frame of reference, b…" at bounding box center [618, 282] width 487 height 185
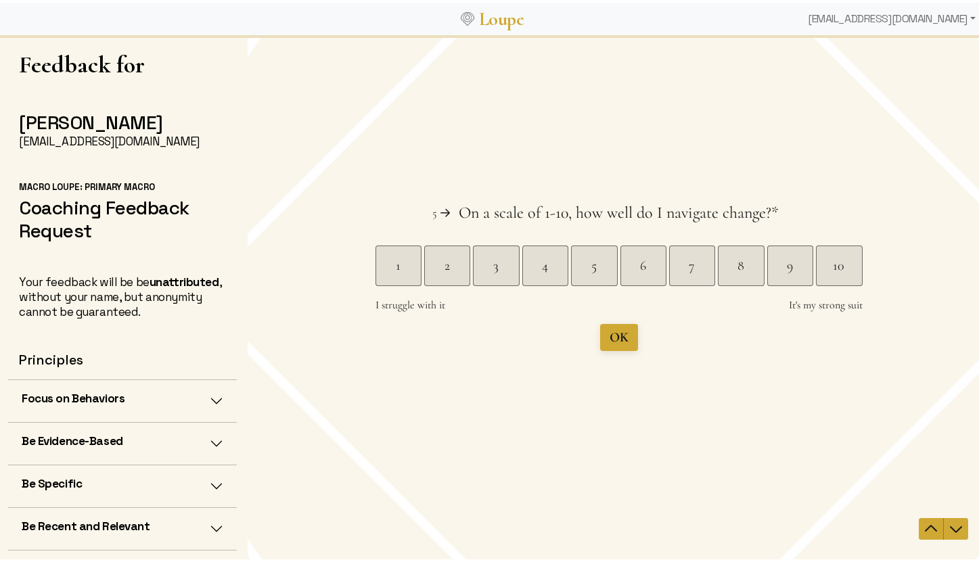
type textarea "Since AV makes up such a huge par of your professional frame of reference, broa…"
click at [723, 270] on div "8" at bounding box center [739, 265] width 45 height 19
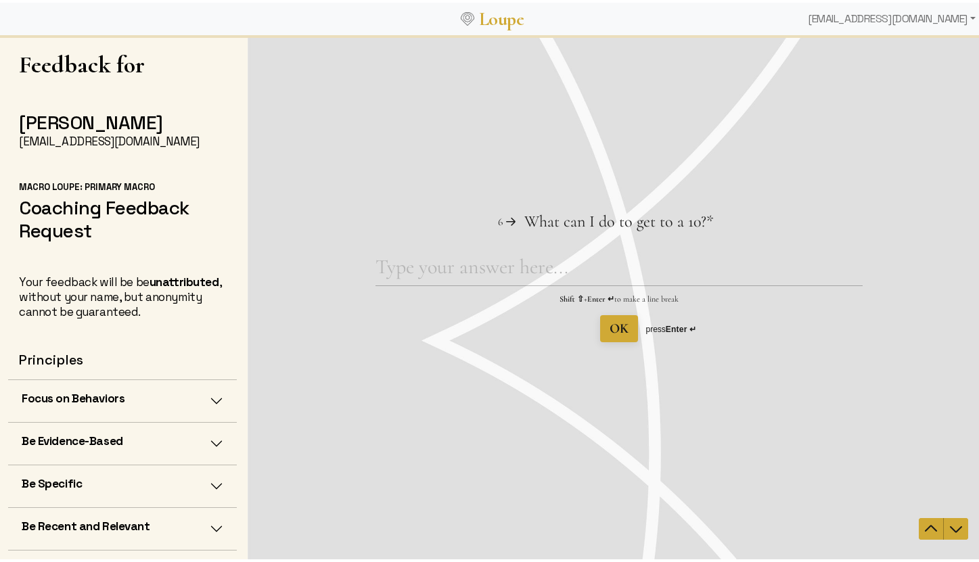
scroll to position [0, 0]
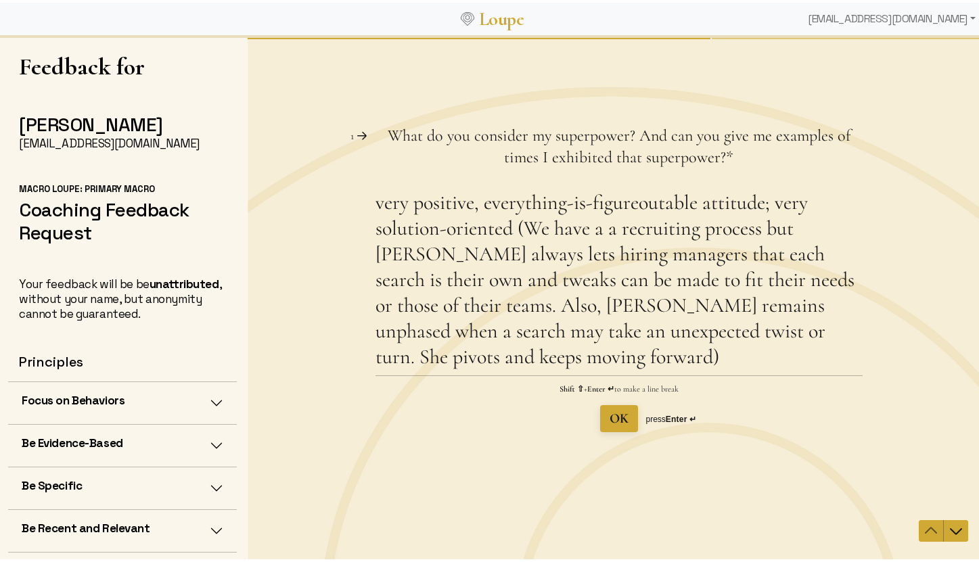
click at [108, 211] on h2 "Coaching Feedback Request" at bounding box center [122, 218] width 207 height 46
click at [457, 237] on textarea "very positive, everything-is-figureoutable attitude; very solution-oriented (We…" at bounding box center [618, 282] width 487 height 185
drag, startPoint x: 455, startPoint y: 364, endPoint x: 369, endPoint y: 208, distance: 177.4
click at [369, 208] on div "Question 1 1 What do you consider my superpower? And can you give me examples o…" at bounding box center [618, 278] width 742 height 307
click at [529, 298] on textarea "very positive, everything-is-figureoutable attitude; very solution-oriented (We…" at bounding box center [618, 282] width 487 height 185
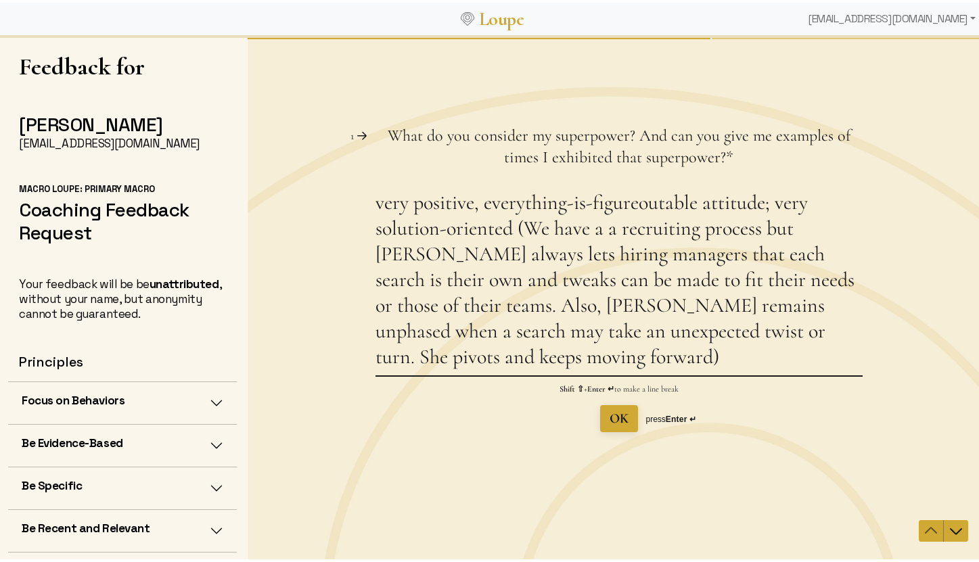
drag, startPoint x: 458, startPoint y: 357, endPoint x: 373, endPoint y: 117, distance: 254.6
click at [373, 117] on div "Question 1 1 What do you consider my superpower? And can you give me examples o…" at bounding box center [618, 300] width 742 height 394
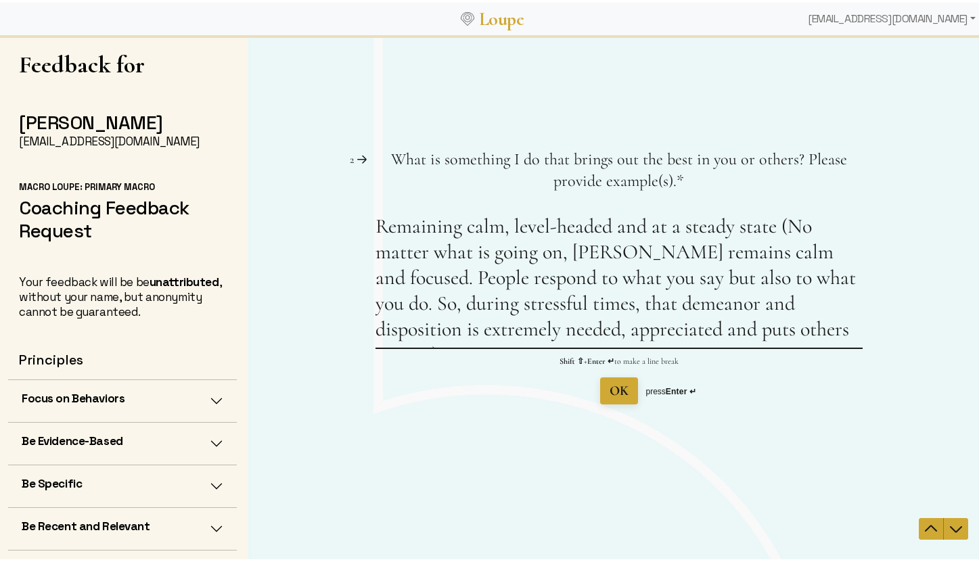
drag, startPoint x: 829, startPoint y: 314, endPoint x: 503, endPoint y: 259, distance: 330.6
click at [503, 259] on textarea "Remaining calm, level-headed and at a steady state (No matter what is going on,…" at bounding box center [618, 281] width 487 height 134
drag, startPoint x: 503, startPoint y: 259, endPoint x: 593, endPoint y: 292, distance: 95.9
click at [503, 259] on textarea "Remaining calm, level-headed and at a steady state (No matter what is going on,…" at bounding box center [618, 281] width 487 height 134
click at [812, 332] on textarea "Remaining calm, level-headed and at a steady state (No matter what is going on,…" at bounding box center [618, 281] width 487 height 134
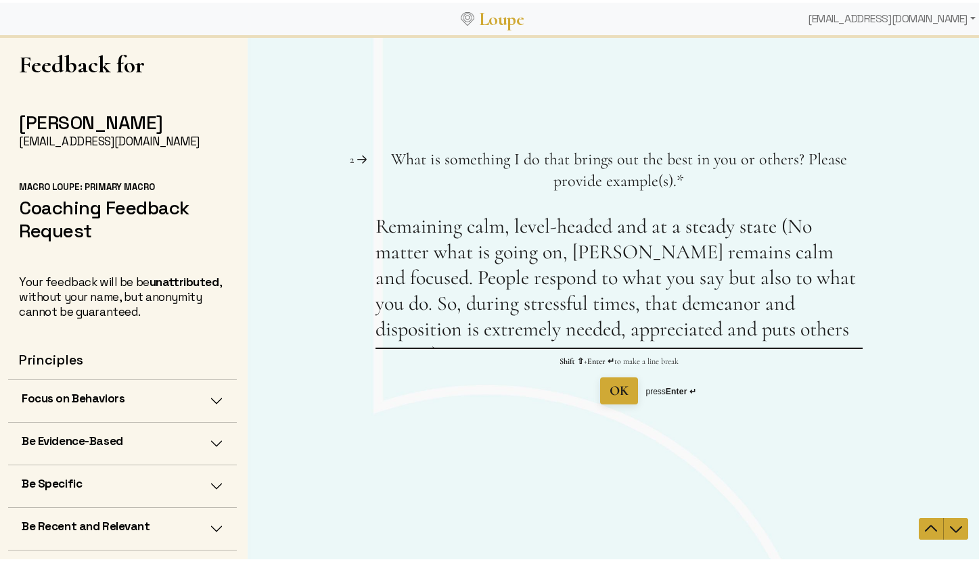
drag, startPoint x: 812, startPoint y: 332, endPoint x: 395, endPoint y: 233, distance: 428.8
click at [395, 233] on textarea "Remaining calm, level-headed and at a steady state (No matter what is going on,…" at bounding box center [618, 281] width 487 height 134
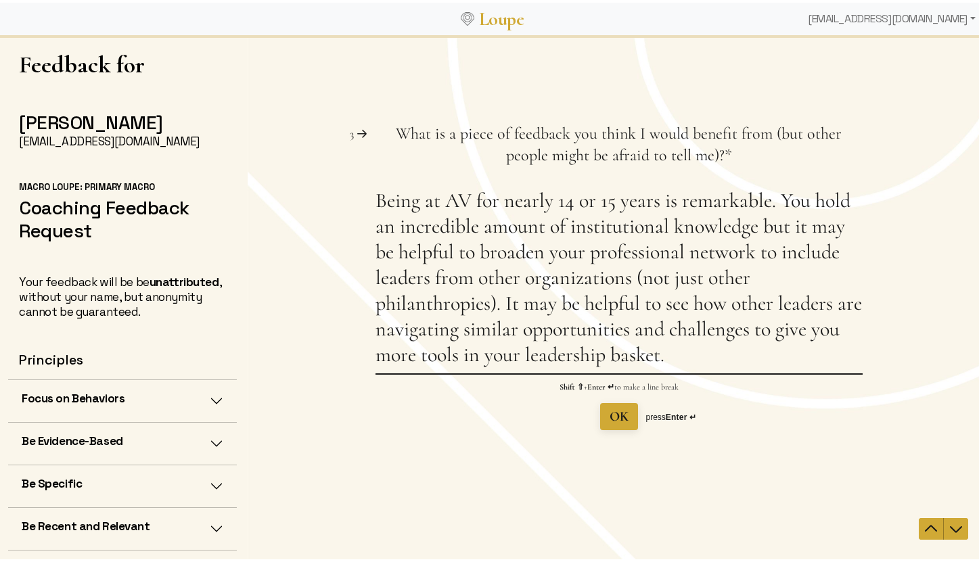
drag, startPoint x: 714, startPoint y: 360, endPoint x: 367, endPoint y: 211, distance: 378.2
click at [367, 211] on div "Question 3 3 What is a piece of feedback you think I would benefit from (but ot…" at bounding box center [618, 276] width 742 height 307
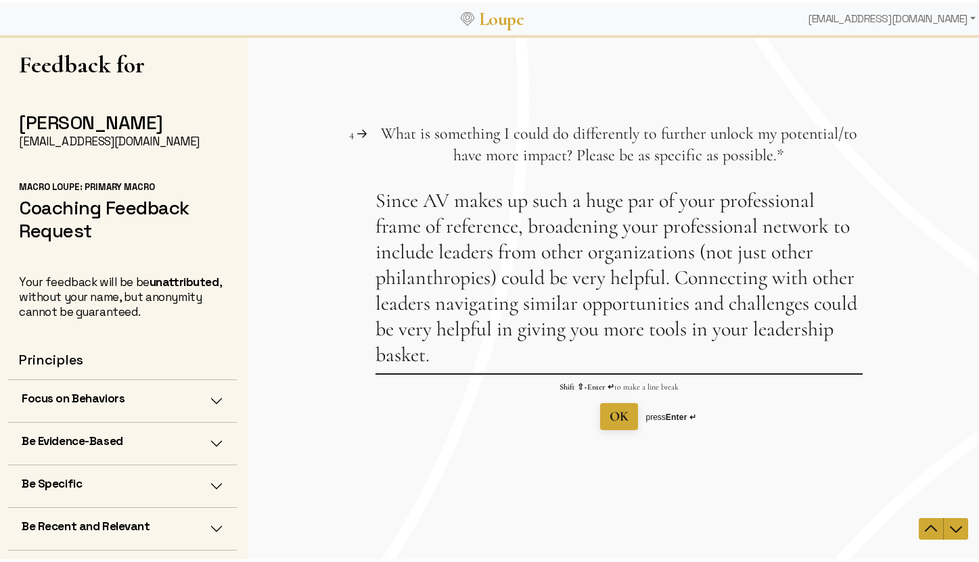
drag, startPoint x: 446, startPoint y: 362, endPoint x: 373, endPoint y: 203, distance: 174.9
click at [375, 203] on textarea "Since AV makes up such a huge par of your professional frame of reference, broa…" at bounding box center [618, 280] width 487 height 185
click at [649, 206] on textarea "Since AV makes up such a huge par of your professional frame of reference, broa…" at bounding box center [618, 280] width 487 height 185
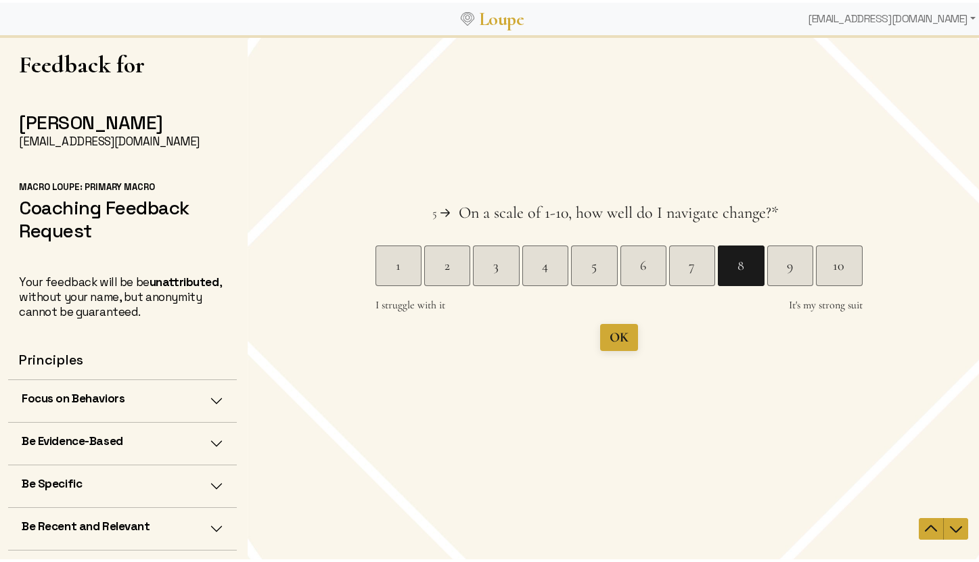
type textarea "Since AV makes up such a huge part of your professional frame of reference, bro…"
click at [624, 342] on button "OK" at bounding box center [618, 337] width 38 height 27
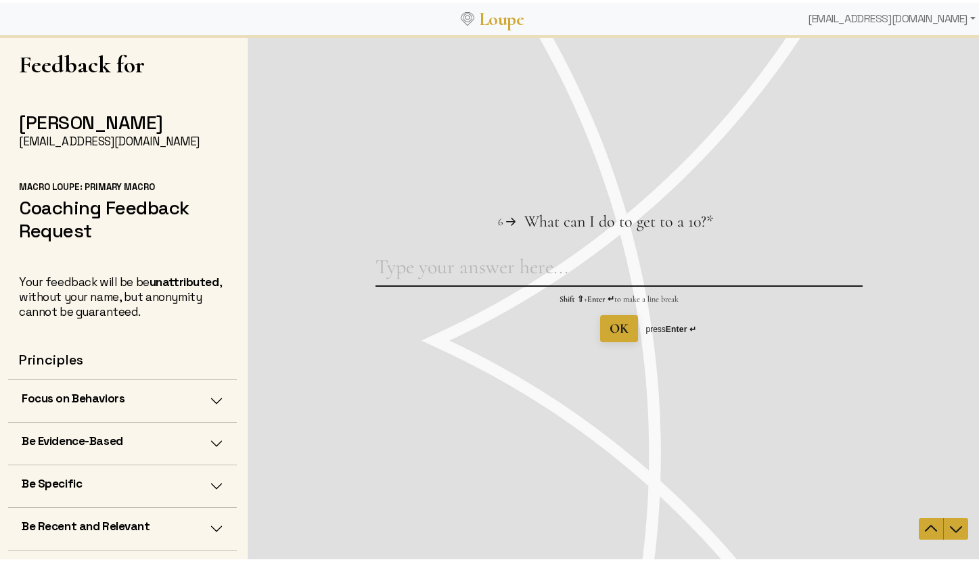
click at [410, 277] on textarea "What can I do to get to a 10? This question is required." at bounding box center [618, 269] width 487 height 31
click at [572, 264] on textarea "I get it. Most change" at bounding box center [618, 269] width 487 height 31
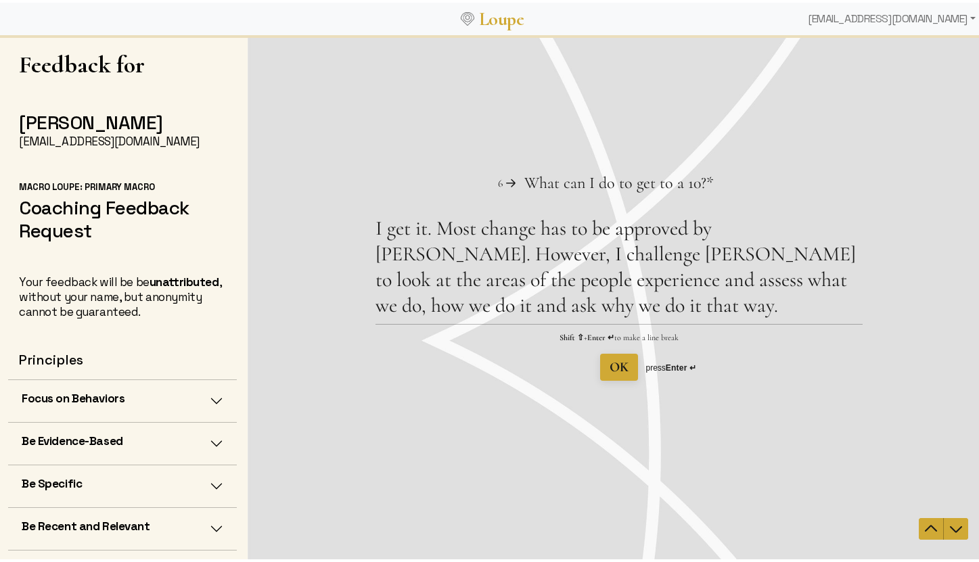
click at [847, 256] on div "Question 6 6 What can I do to get to a 10? This question is required. * I get i…" at bounding box center [618, 276] width 742 height 208
click at [847, 258] on textarea "I get it. Most change has to be approved by [PERSON_NAME]. However, I challenge…" at bounding box center [618, 270] width 487 height 108
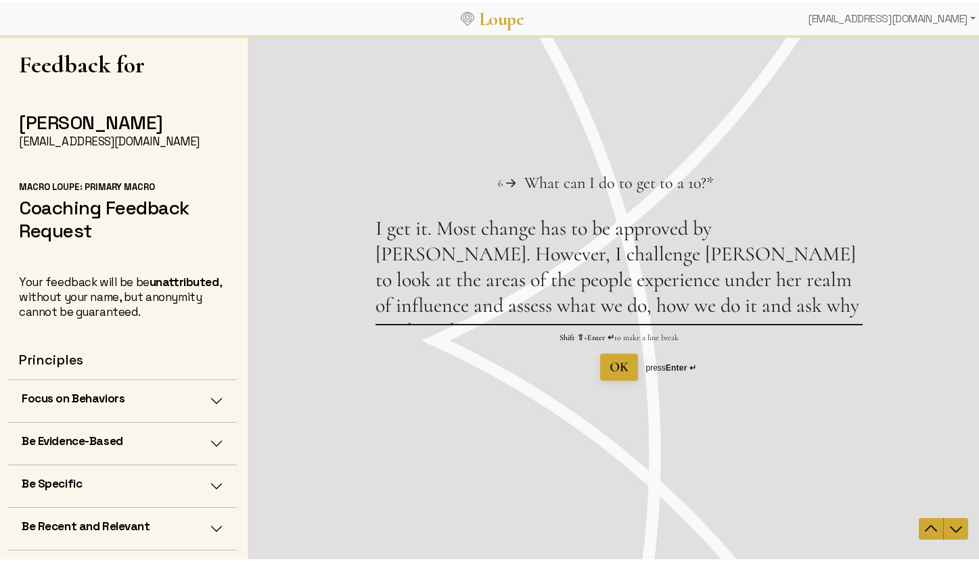
click at [462, 306] on textarea "I get it. Most change has to be approved by [PERSON_NAME]. However, I challenge…" at bounding box center [618, 270] width 487 height 108
click at [647, 314] on textarea "I get it. Most change has to be approved by [PERSON_NAME]. However, I challenge…" at bounding box center [618, 270] width 487 height 108
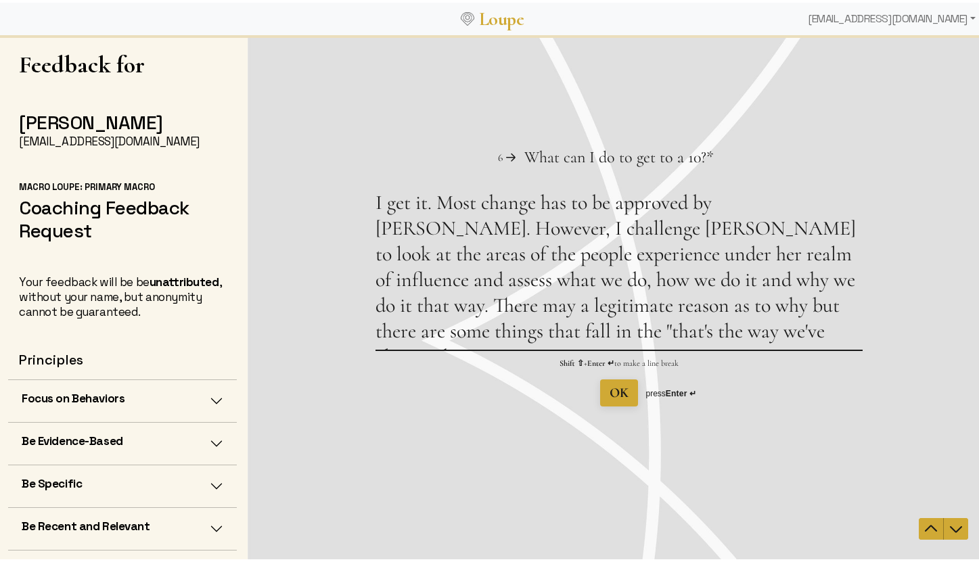
click at [567, 286] on textarea "I get it. Most change has to be approved by [PERSON_NAME]. However, I challenge…" at bounding box center [618, 270] width 487 height 160
click at [844, 233] on textarea "I get it. Most change has to be approved by [PERSON_NAME]. However, I challenge…" at bounding box center [618, 270] width 487 height 160
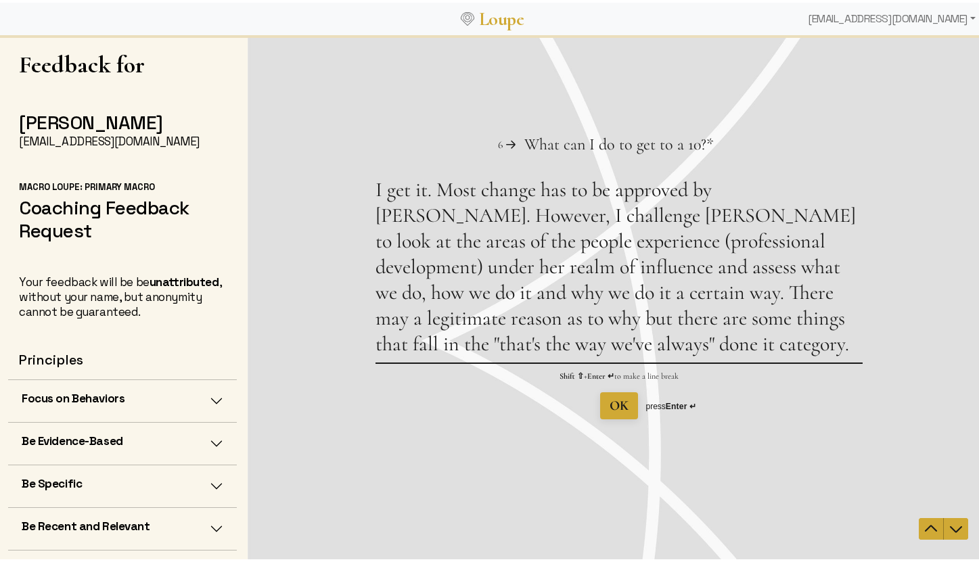
drag, startPoint x: 576, startPoint y: 243, endPoint x: 379, endPoint y: 246, distance: 196.2
click at [379, 246] on textarea "I get it. Most change has to be approved by [PERSON_NAME]. However, I challenge…" at bounding box center [618, 269] width 487 height 185
drag, startPoint x: 626, startPoint y: 244, endPoint x: 373, endPoint y: 243, distance: 253.6
click at [375, 243] on textarea "I get it. Most change has to be approved by [PERSON_NAME]. However, I challenge…" at bounding box center [618, 269] width 487 height 185
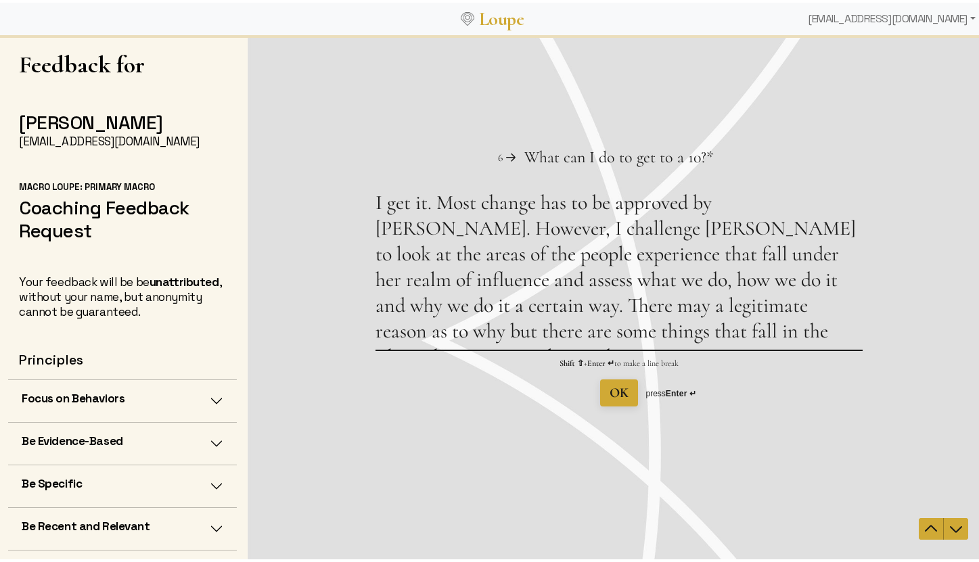
click at [793, 330] on textarea "I get it. Most change has to be approved by [PERSON_NAME]. However, I challenge…" at bounding box center [618, 270] width 487 height 160
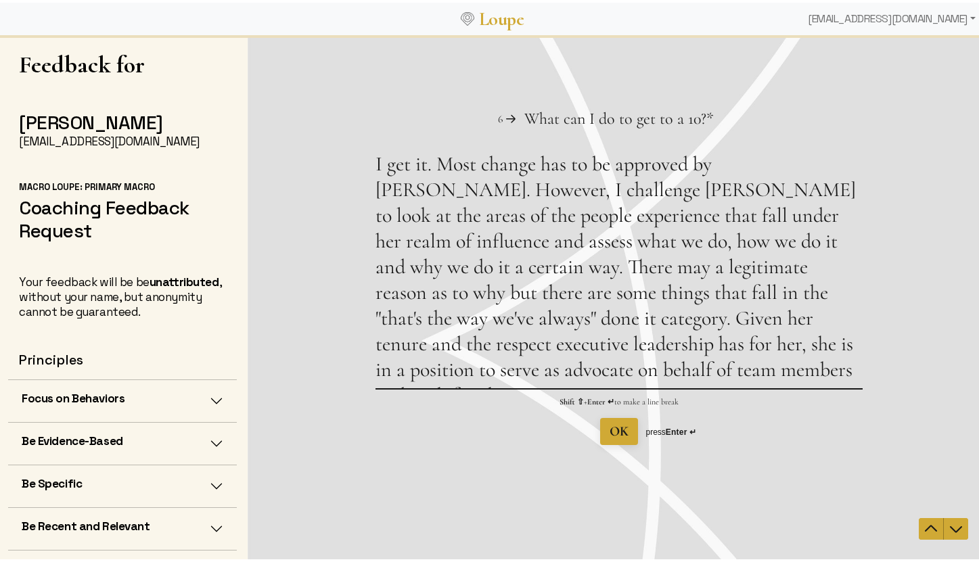
click at [700, 296] on textarea "I get it. Most change has to be approved by [PERSON_NAME]. However, I challenge…" at bounding box center [618, 270] width 487 height 237
click at [646, 289] on textarea "I get it. Most change has to be approved by [PERSON_NAME]. However, I challenge…" at bounding box center [618, 270] width 487 height 237
click at [703, 220] on textarea "I get it. Most change has to be approved by [PERSON_NAME]. However, I challenge…" at bounding box center [618, 270] width 487 height 237
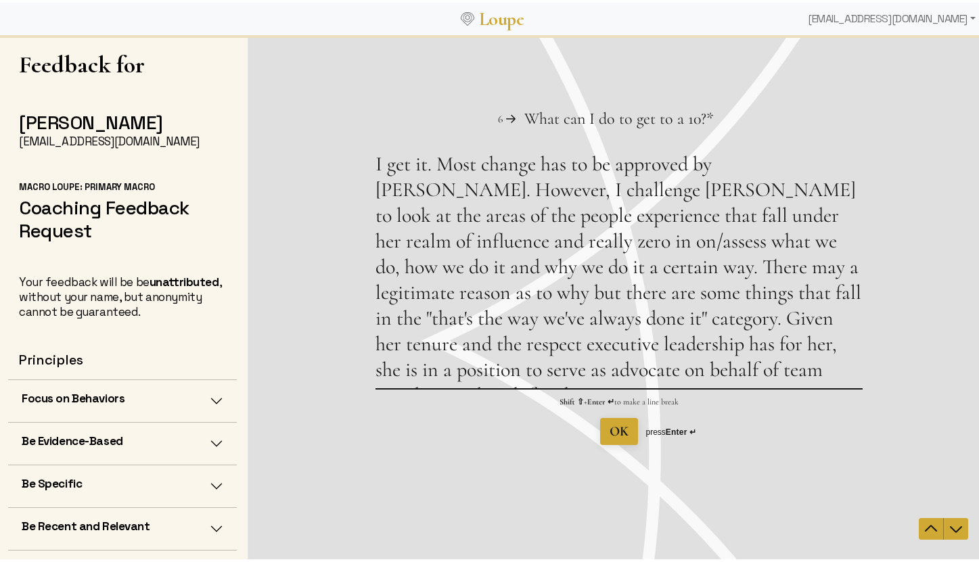
click at [398, 378] on textarea "I get it. Most change has to be approved by [PERSON_NAME]. However, I challenge…" at bounding box center [618, 270] width 487 height 237
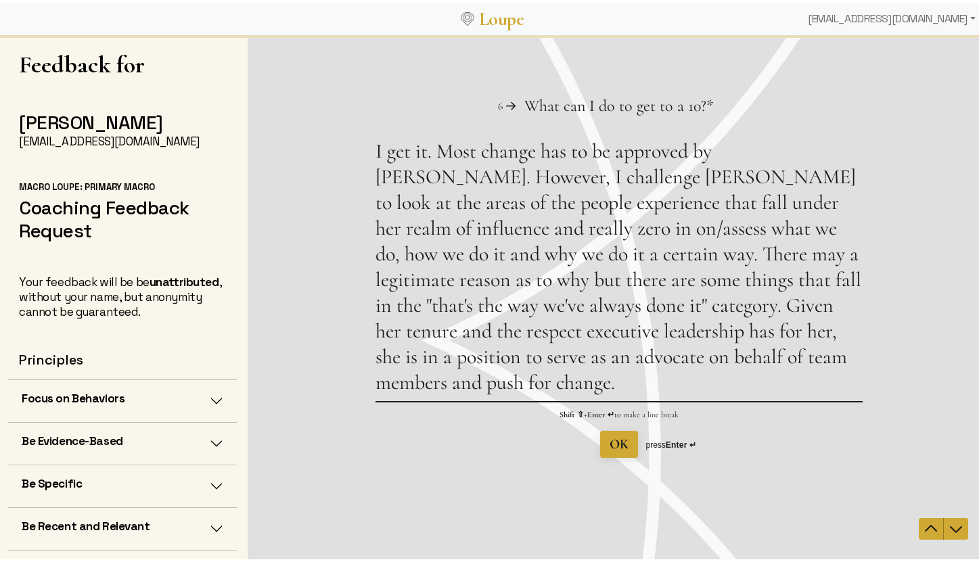
drag, startPoint x: 432, startPoint y: 384, endPoint x: 351, endPoint y: 156, distance: 241.7
click at [351, 156] on div "Question 6 6 What can I do to get to a 10? This question is required. * I get i…" at bounding box center [618, 276] width 742 height 363
type textarea "I get it. Most change has to be approved by [PERSON_NAME]. However, I challenge…"
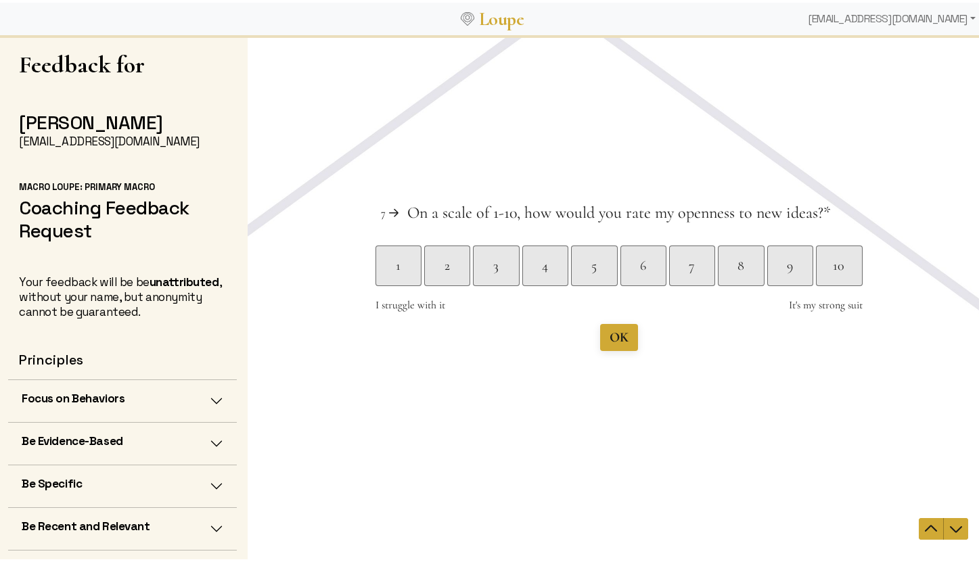
scroll to position [0, 0]
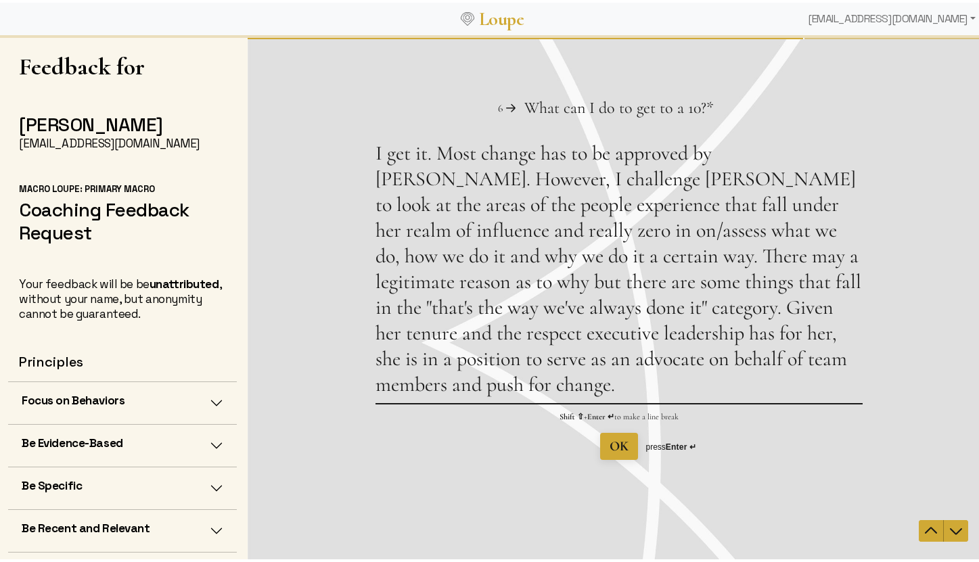
click at [468, 382] on textarea "I get it. Most change has to be approved by [PERSON_NAME]. However, I challenge…" at bounding box center [618, 272] width 487 height 262
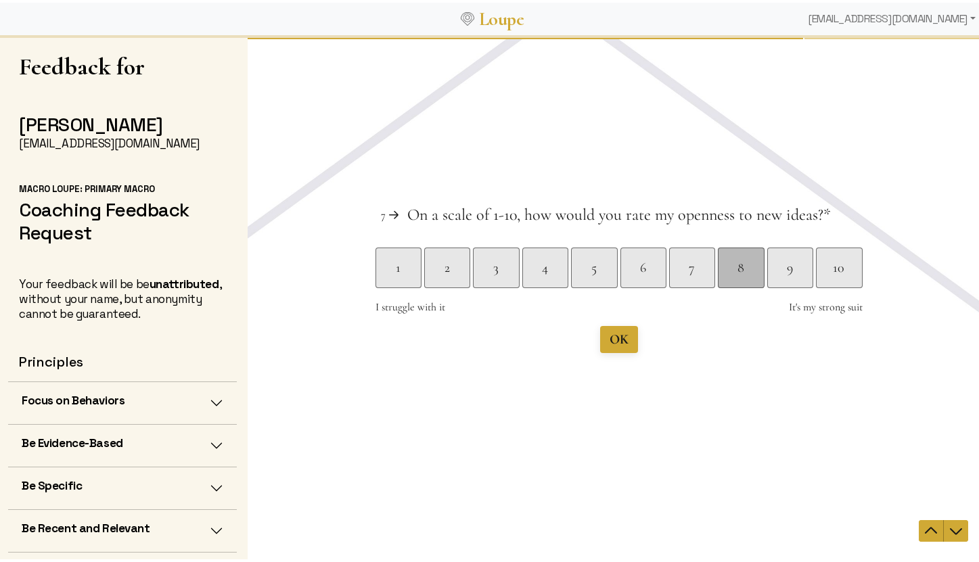
click at [726, 273] on div "8" at bounding box center [739, 267] width 45 height 19
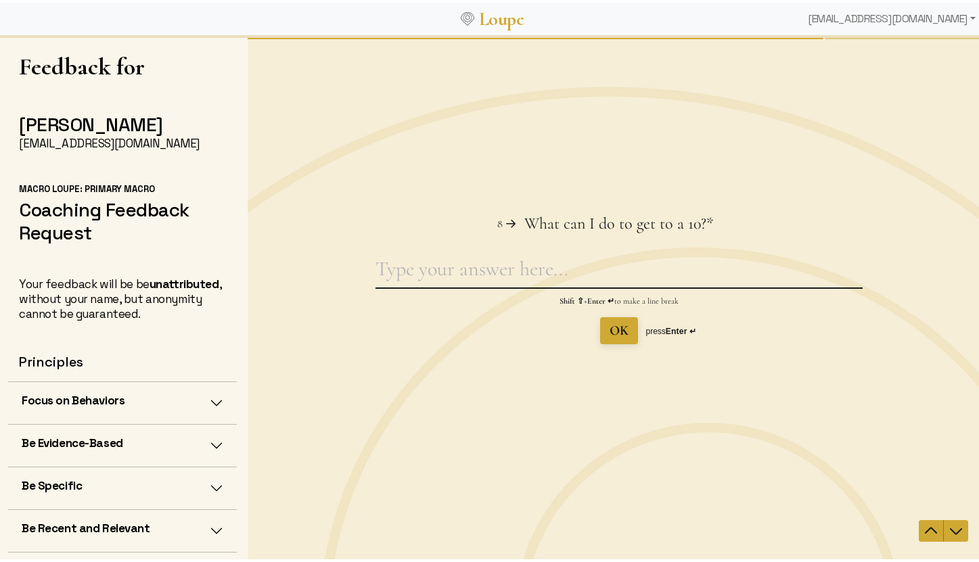
click at [466, 272] on textarea "What can I do to get to a 10? This question is required." at bounding box center [618, 271] width 487 height 31
paste textarea "I get it. Most change has to be approved by [PERSON_NAME]. However, I challenge…"
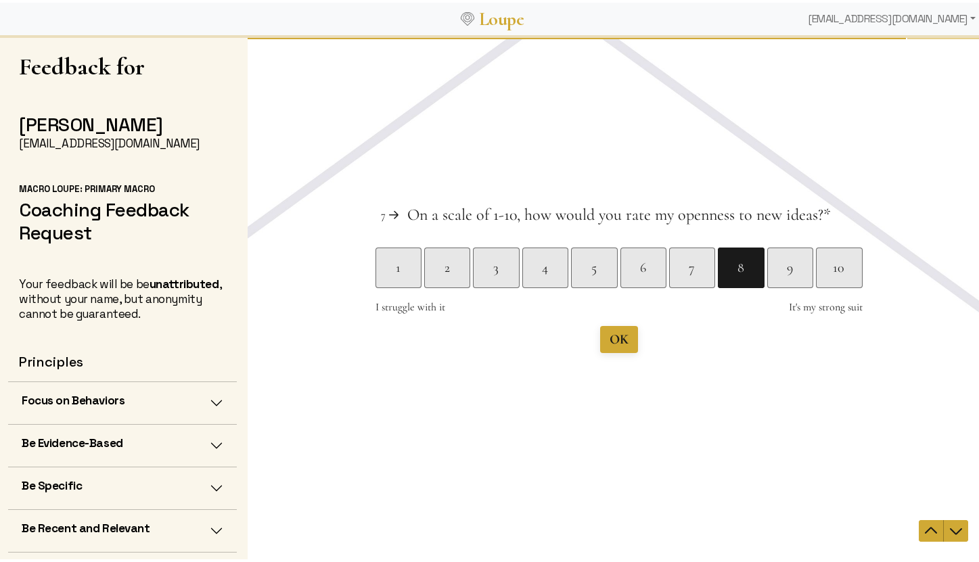
type textarea "I get it. Most change has to be approved by [PERSON_NAME]. However, I challenge…"
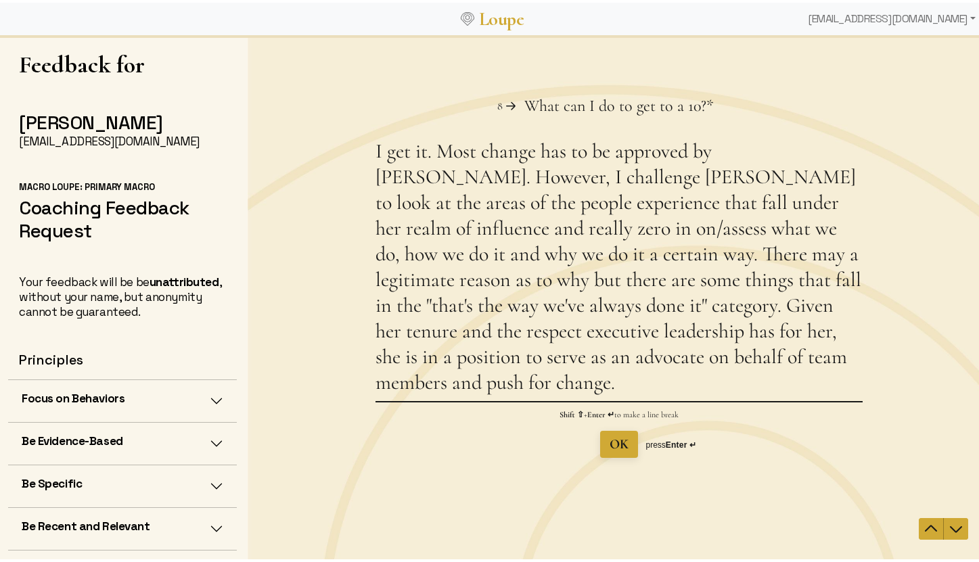
drag, startPoint x: 422, startPoint y: 151, endPoint x: 369, endPoint y: 153, distance: 52.8
click at [369, 153] on div "Question 8 8 What can I do to get to a 10? This question is required. * I get i…" at bounding box center [618, 276] width 742 height 363
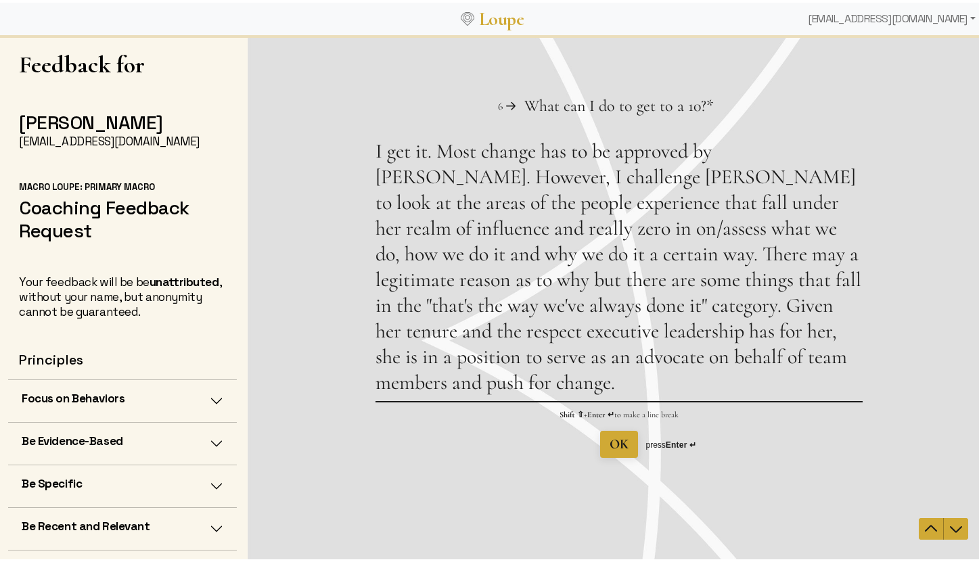
scroll to position [0, 0]
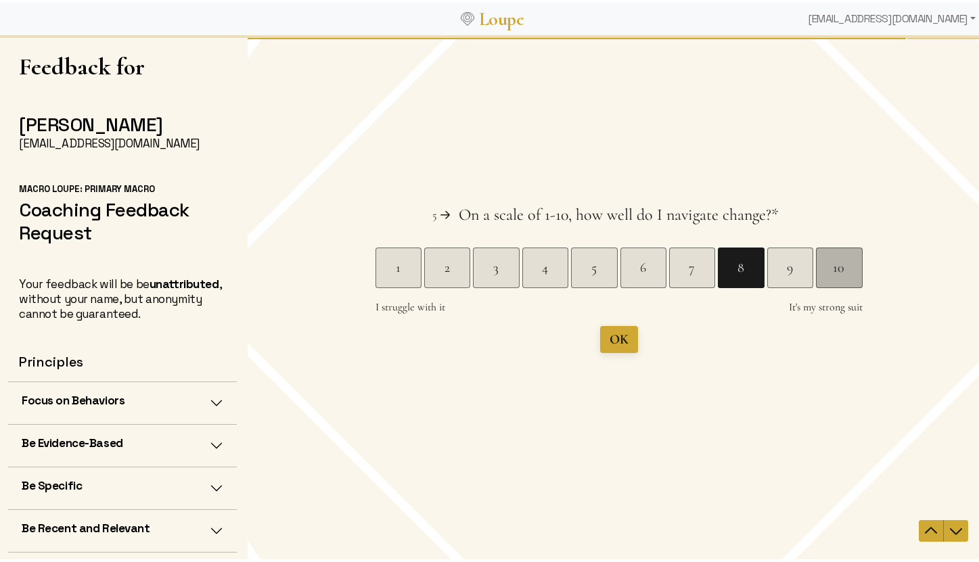
click at [837, 267] on div "10" at bounding box center [837, 267] width 45 height 19
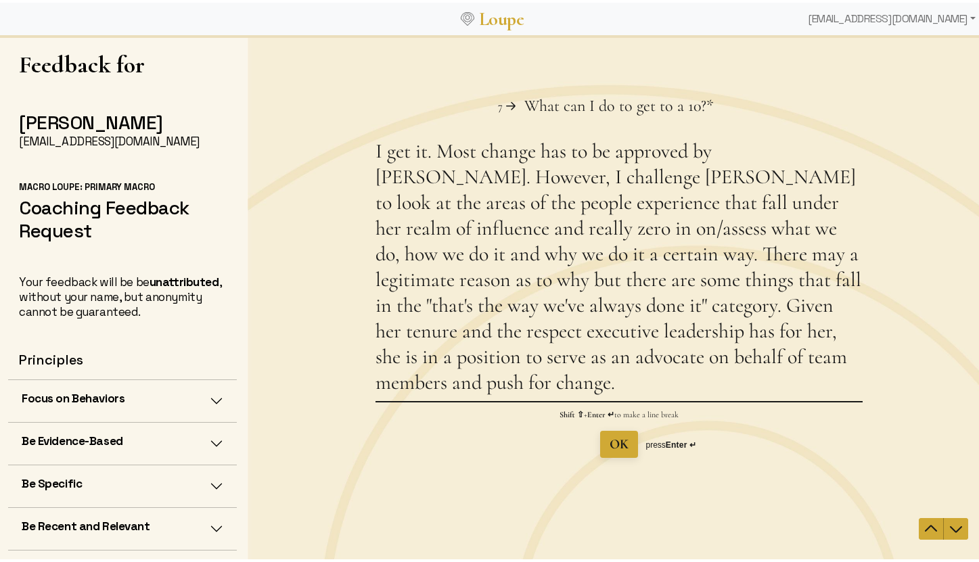
drag, startPoint x: 444, startPoint y: 384, endPoint x: 354, endPoint y: 161, distance: 240.3
click at [354, 161] on div "Question 7 7 What can I do to get to a 10? This question is required. * I get i…" at bounding box center [618, 276] width 742 height 363
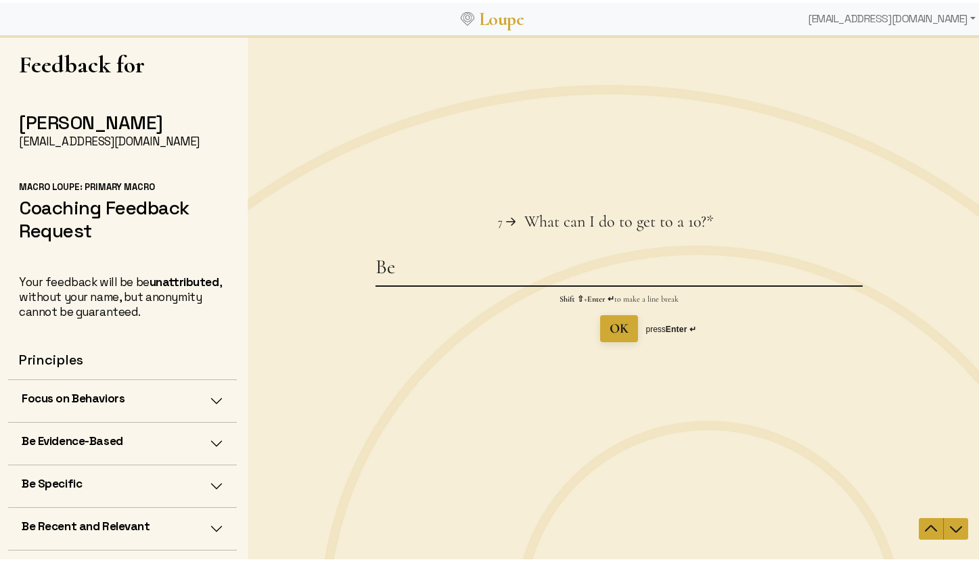
type textarea "B"
click at [463, 252] on div "Question 7 7 What can I do to get to a 10? This question is required. * Shift ⇧…" at bounding box center [618, 276] width 487 height 128
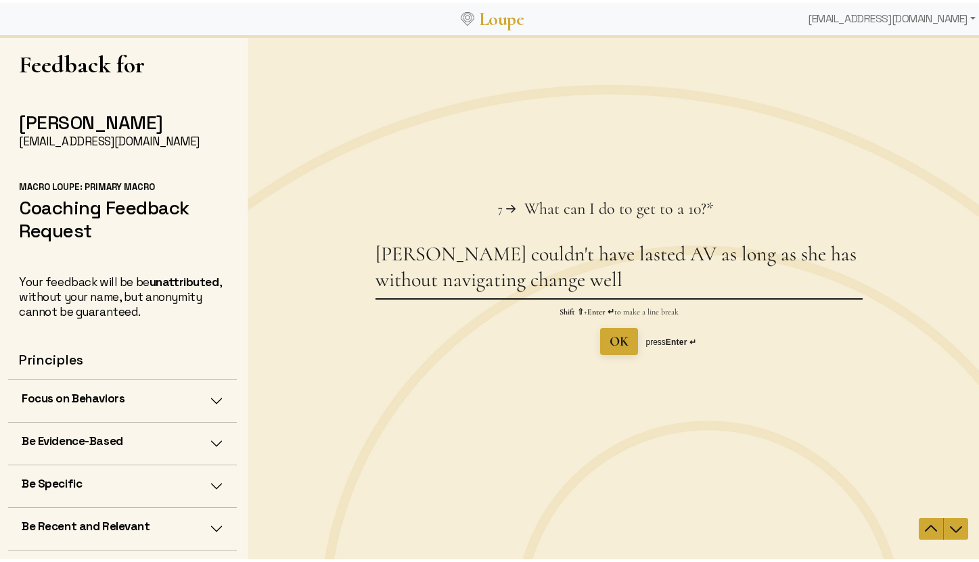
drag, startPoint x: 560, startPoint y: 285, endPoint x: 361, endPoint y: 260, distance: 200.3
click at [361, 260] on div "Question 7 7 What can I do to get to a 10? This question is required. * [PERSON…" at bounding box center [618, 276] width 742 height 157
paste textarea "I get it. Most change has to be approved by [PERSON_NAME]. However, I challenge…"
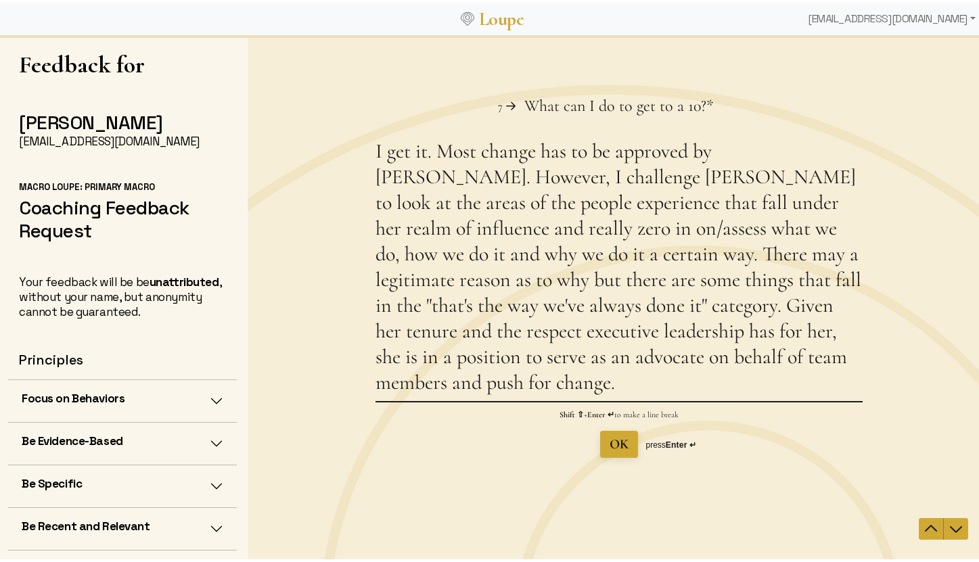
scroll to position [0, 0]
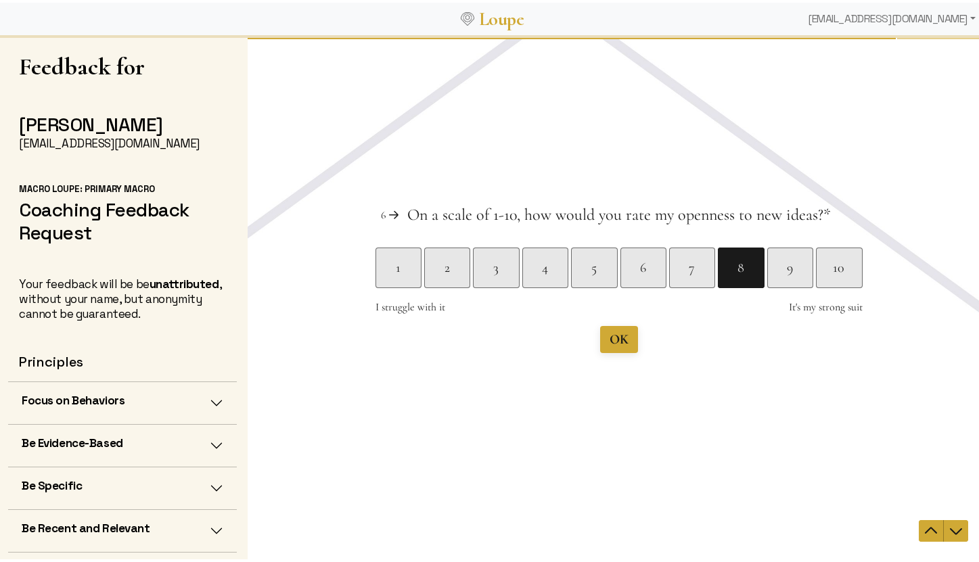
type textarea "I get it. Most change has to be approved by [PERSON_NAME]. However, I challenge…"
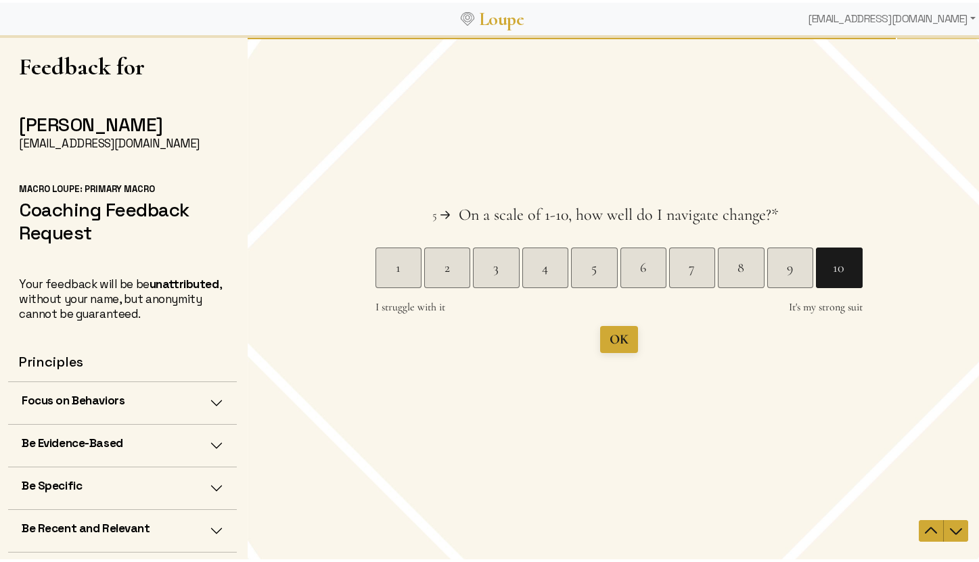
scroll to position [2, 0]
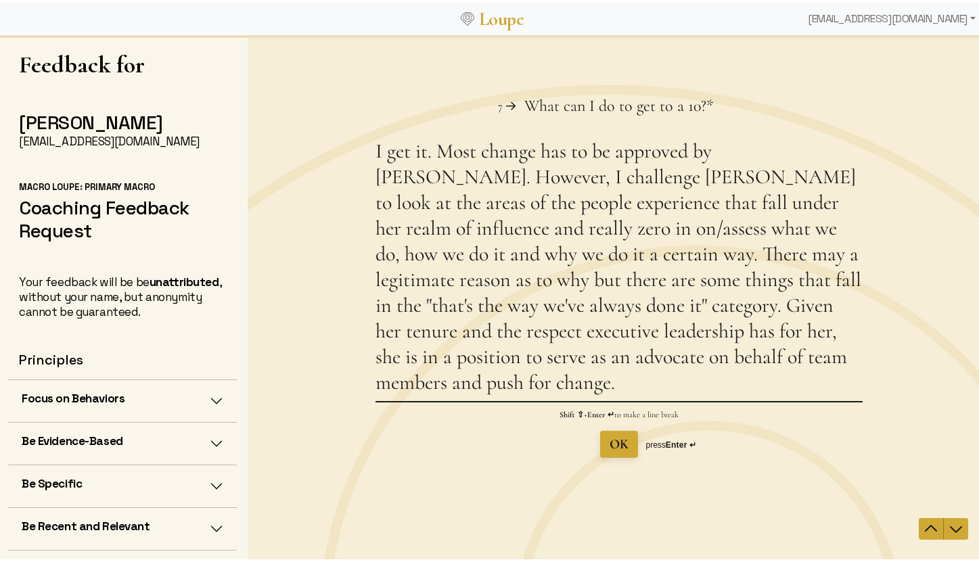
drag, startPoint x: 563, startPoint y: 153, endPoint x: 478, endPoint y: 158, distance: 85.4
click at [478, 158] on textarea "I get it. Most change has to be approved by [PERSON_NAME]. However, I challenge…" at bounding box center [618, 270] width 487 height 262
drag, startPoint x: 424, startPoint y: 381, endPoint x: 373, endPoint y: 386, distance: 51.6
click at [375, 386] on textarea "I get it. Most big new ideas have to be approved by [PERSON_NAME]. However, I c…" at bounding box center [618, 270] width 487 height 262
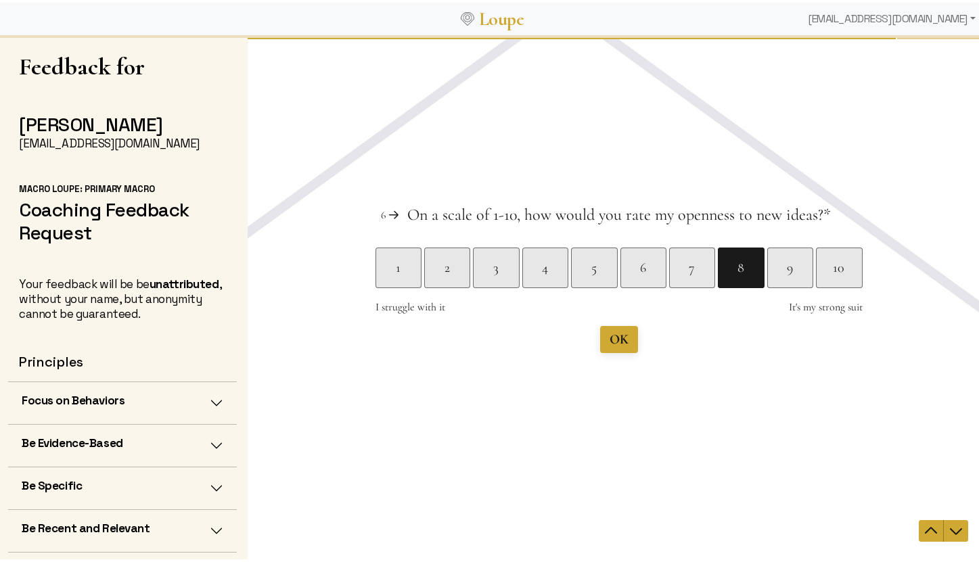
type textarea "I get it. Most big new ideas have to be approved by [PERSON_NAME]. However, I c…"
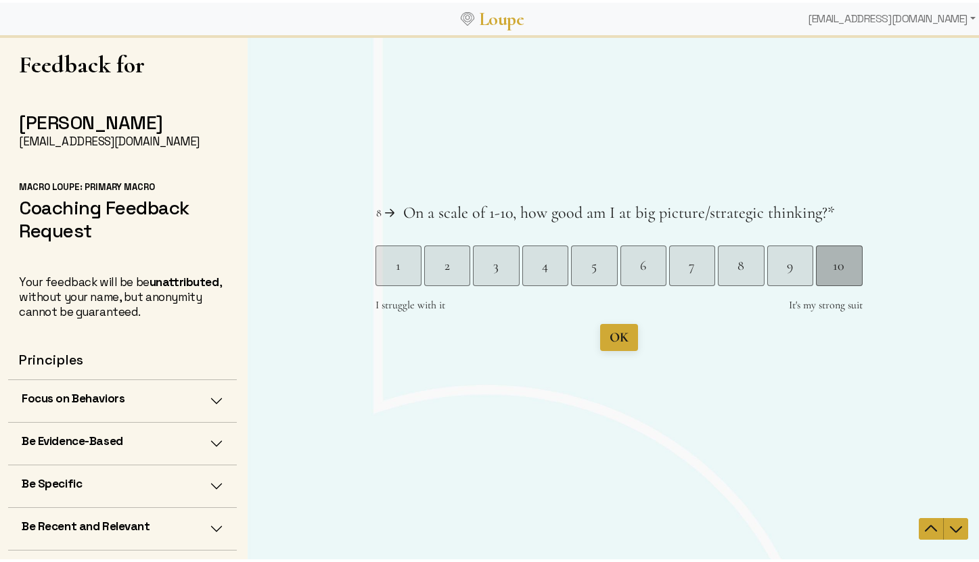
click at [839, 257] on div "10" at bounding box center [837, 265] width 45 height 19
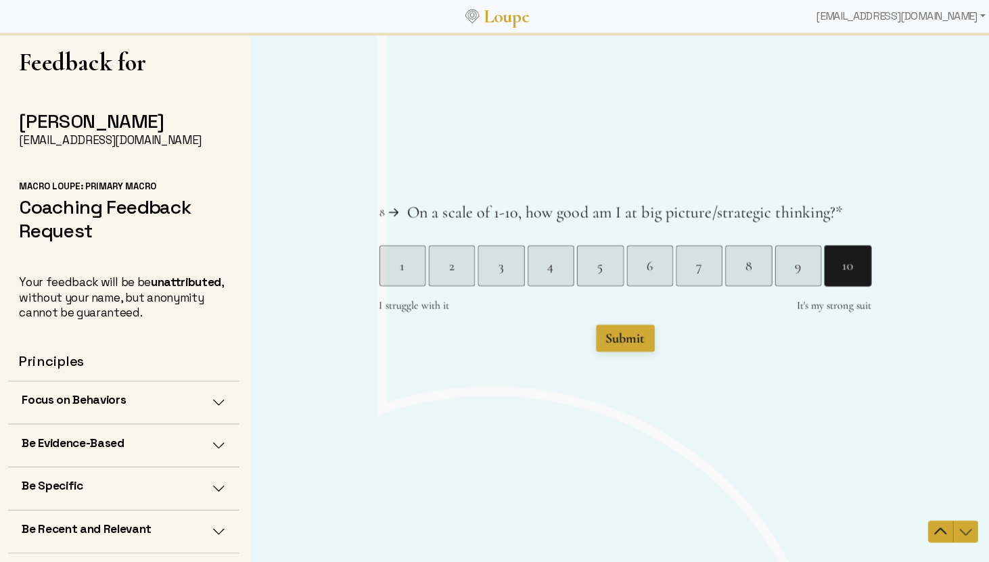
scroll to position [0, 0]
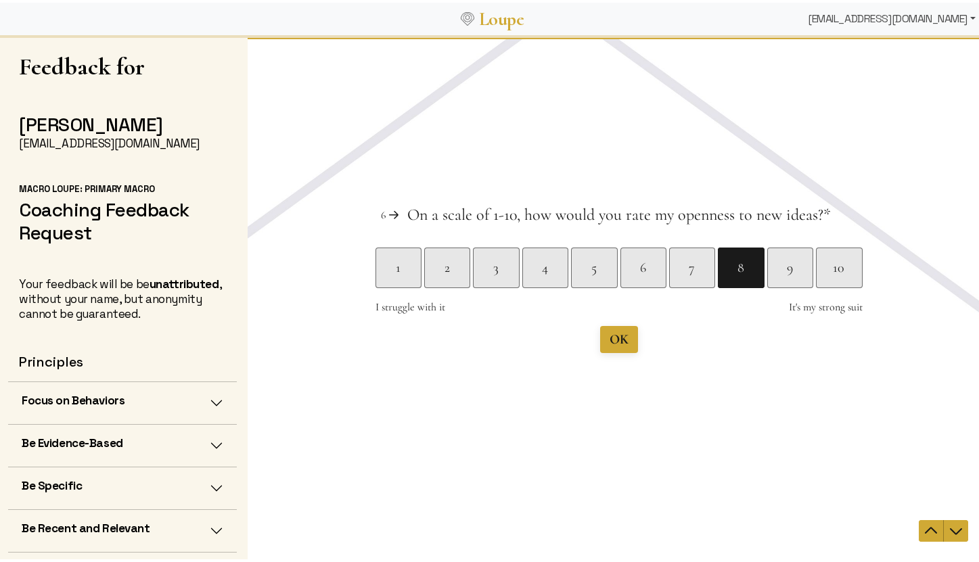
click at [847, 24] on div "[EMAIL_ADDRESS][DOMAIN_NAME]" at bounding box center [891, 16] width 179 height 27
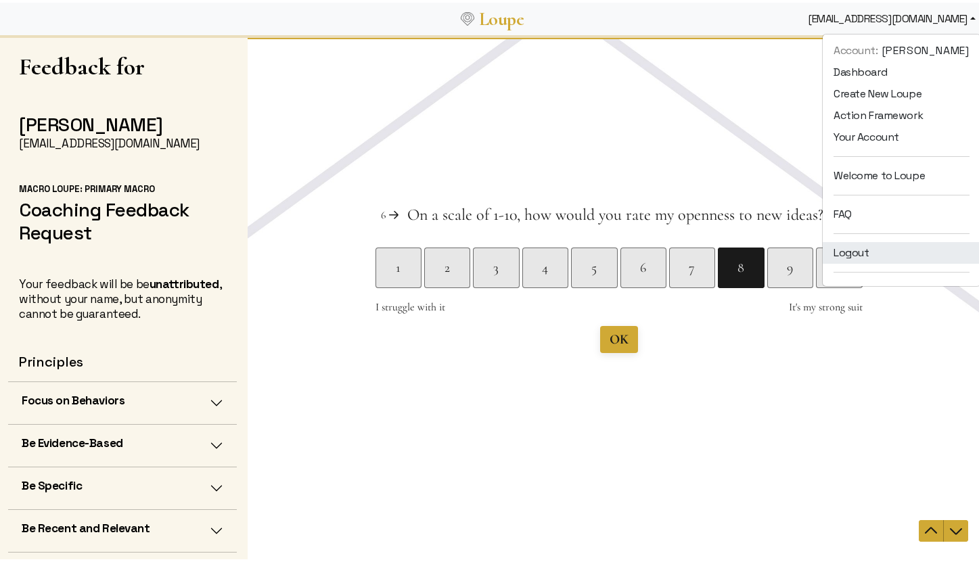
click at [847, 256] on link "Logout" at bounding box center [901, 250] width 158 height 22
